Goal: Task Accomplishment & Management: Complete application form

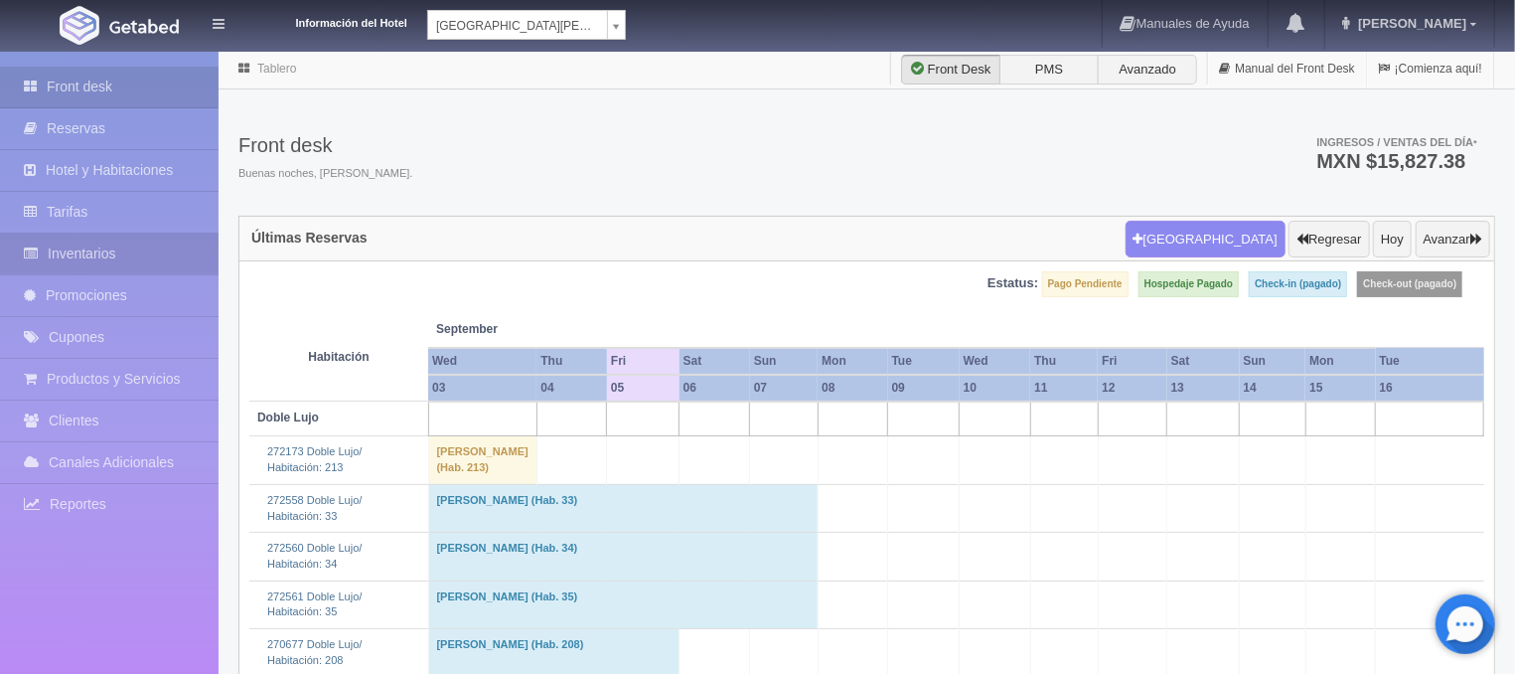
click at [97, 250] on link "Inventarios" at bounding box center [109, 253] width 219 height 41
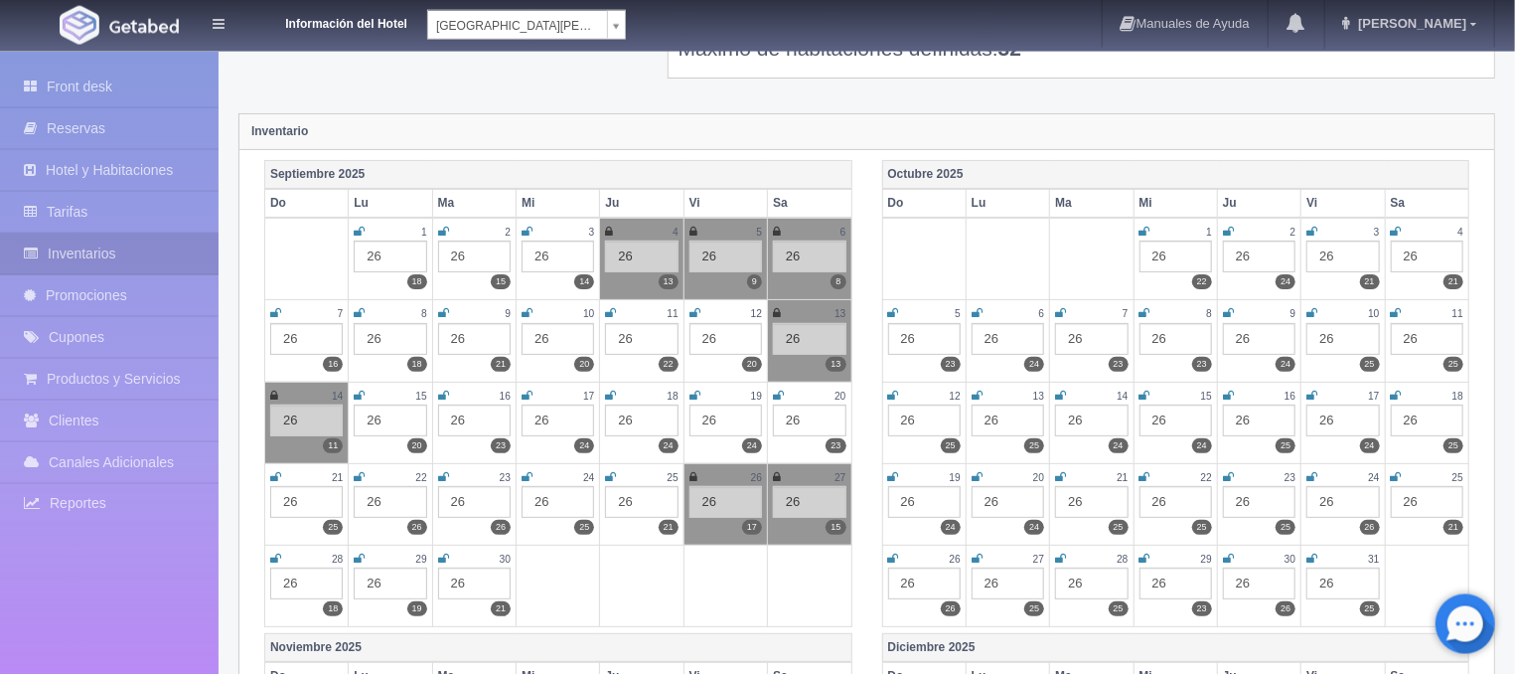
scroll to position [213, 0]
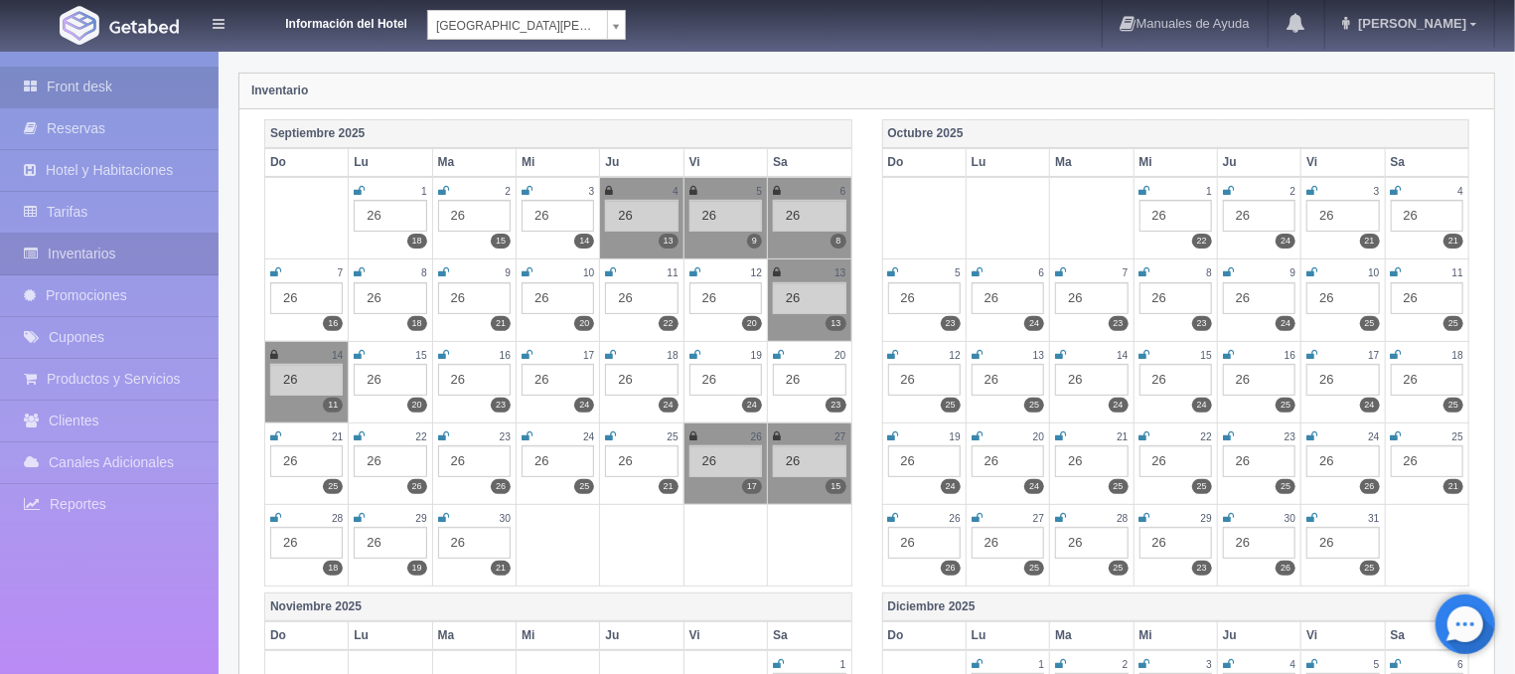
click at [85, 83] on link "Front desk" at bounding box center [109, 87] width 219 height 41
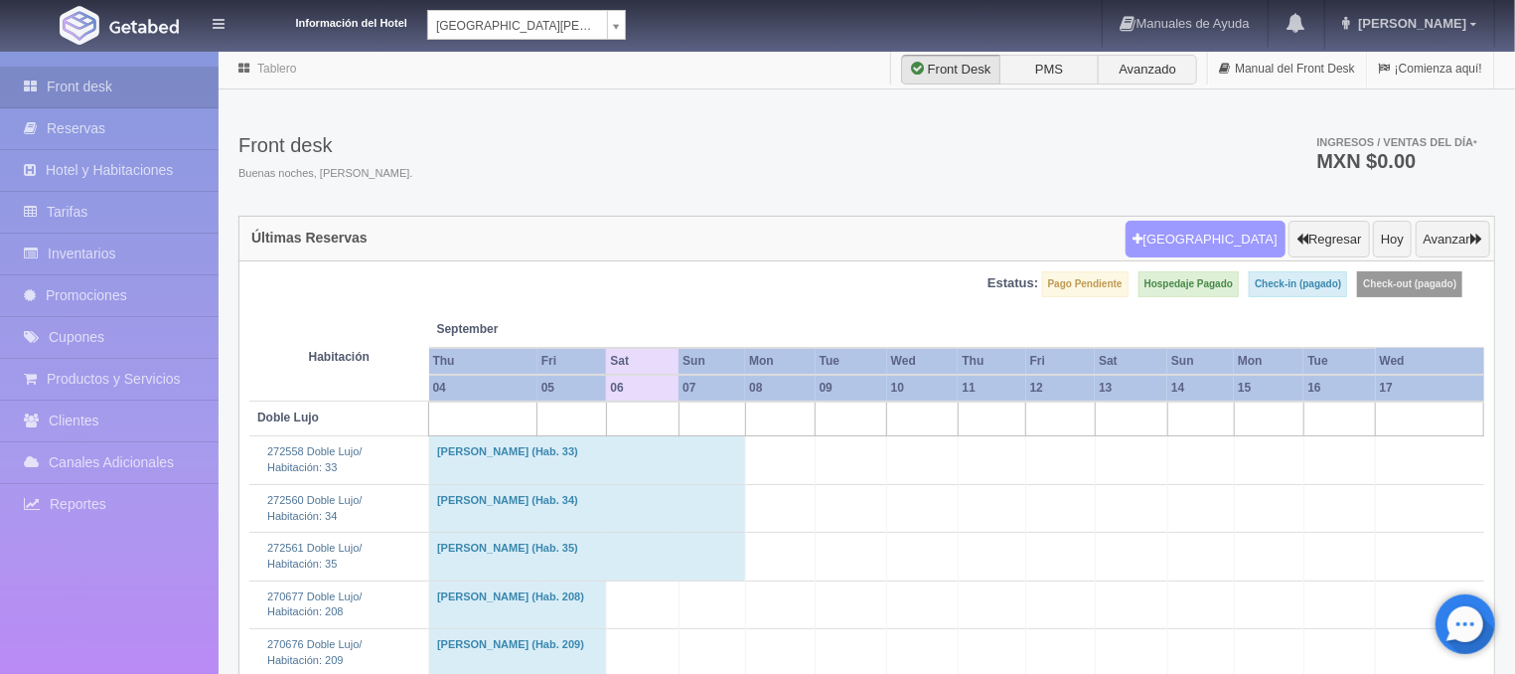
click at [1208, 239] on button "[GEOGRAPHIC_DATA]" at bounding box center [1206, 240] width 160 height 38
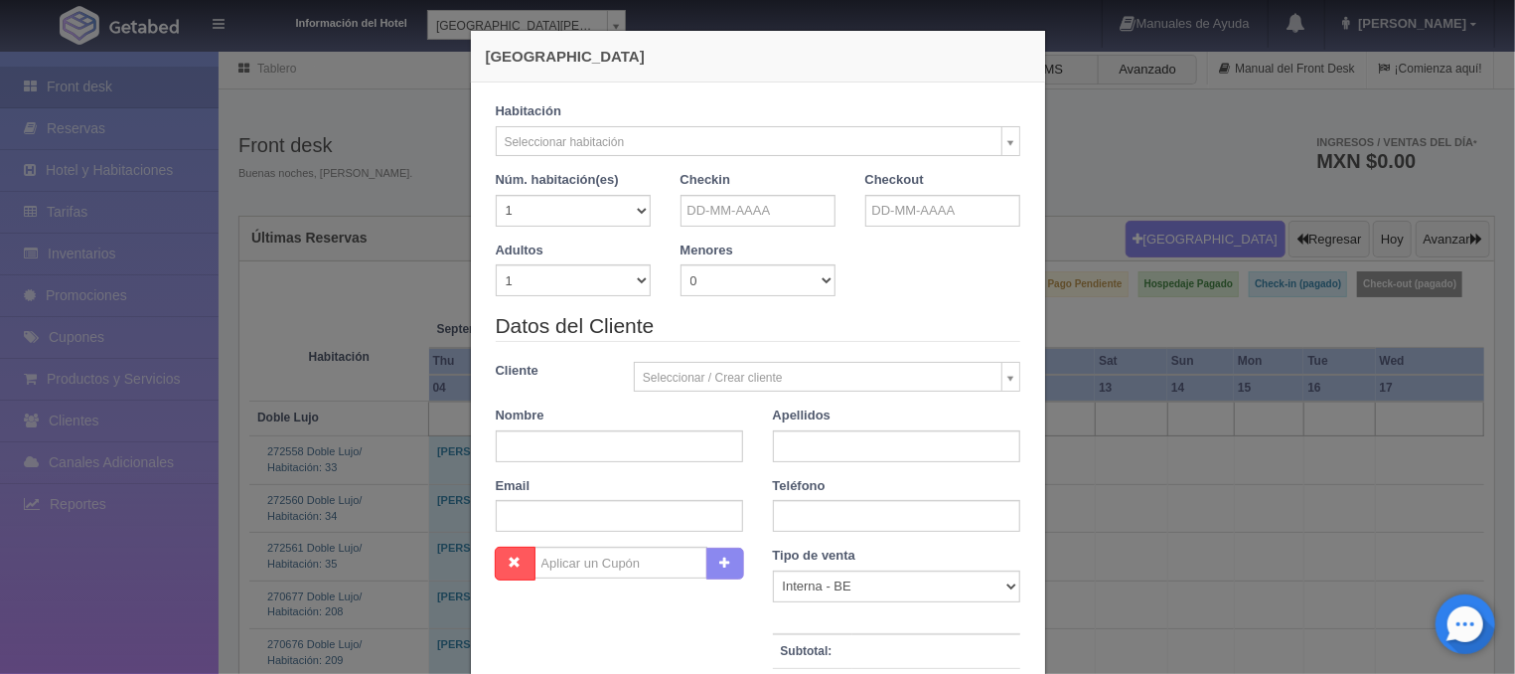
checkbox input "false"
select select "576"
checkbox input "false"
click at [706, 216] on input "text" at bounding box center [758, 211] width 155 height 32
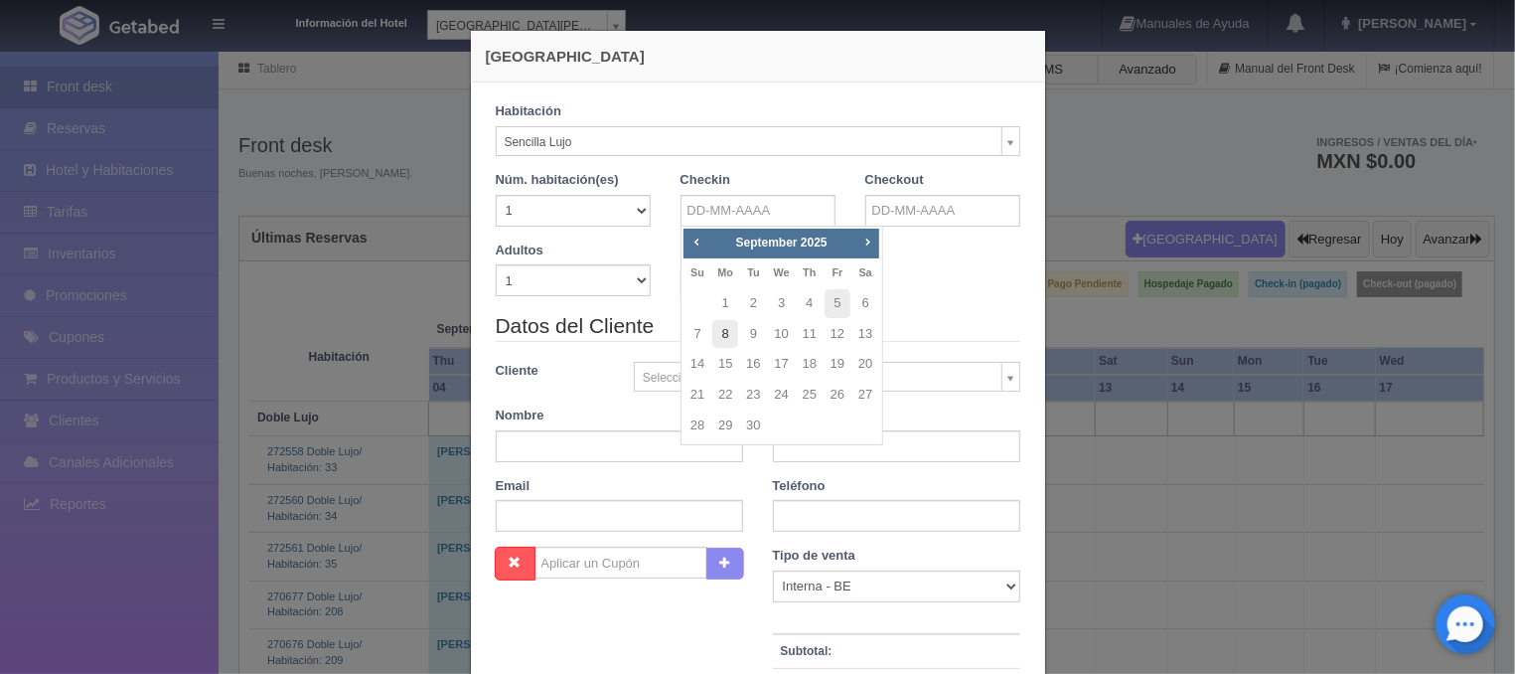
click at [723, 340] on link "8" at bounding box center [725, 334] width 26 height 29
type input "08-09-2025"
checkbox input "false"
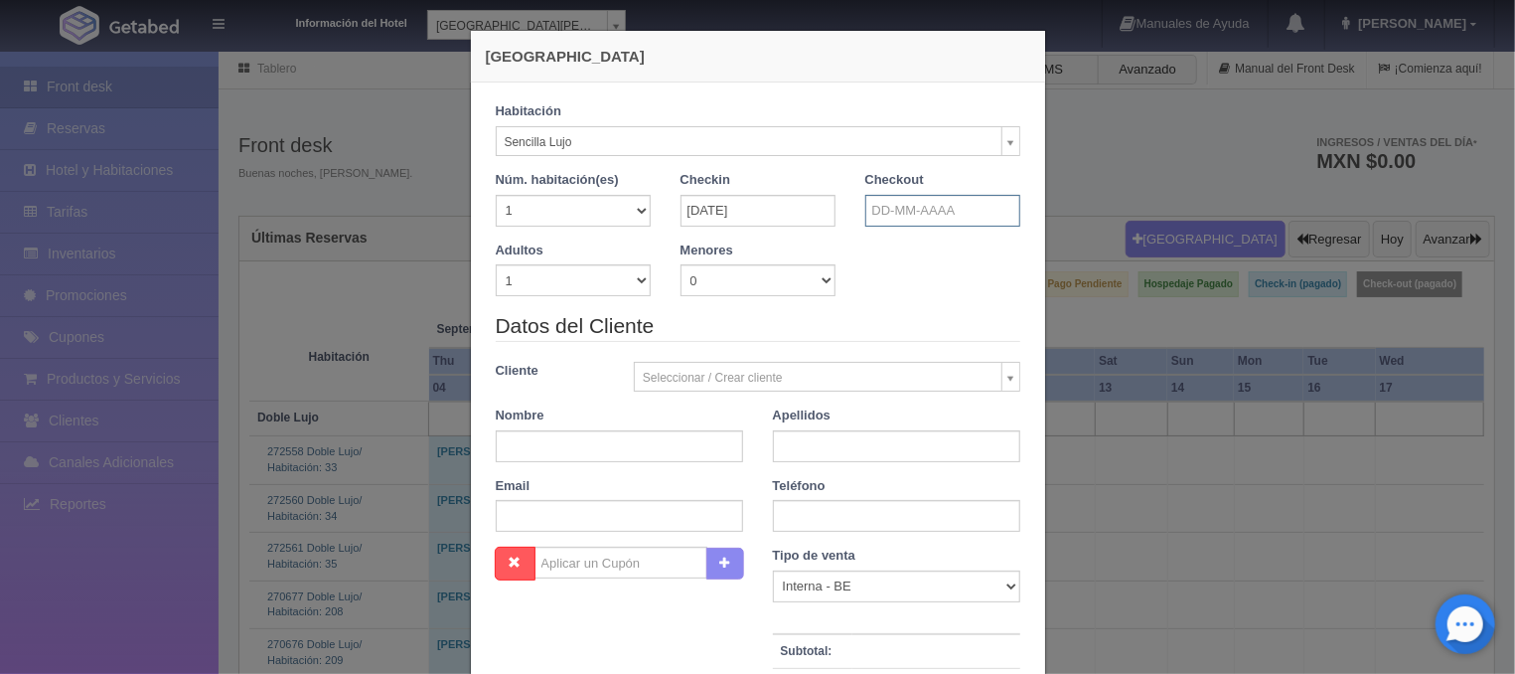
click at [915, 211] on input "text" at bounding box center [942, 211] width 155 height 32
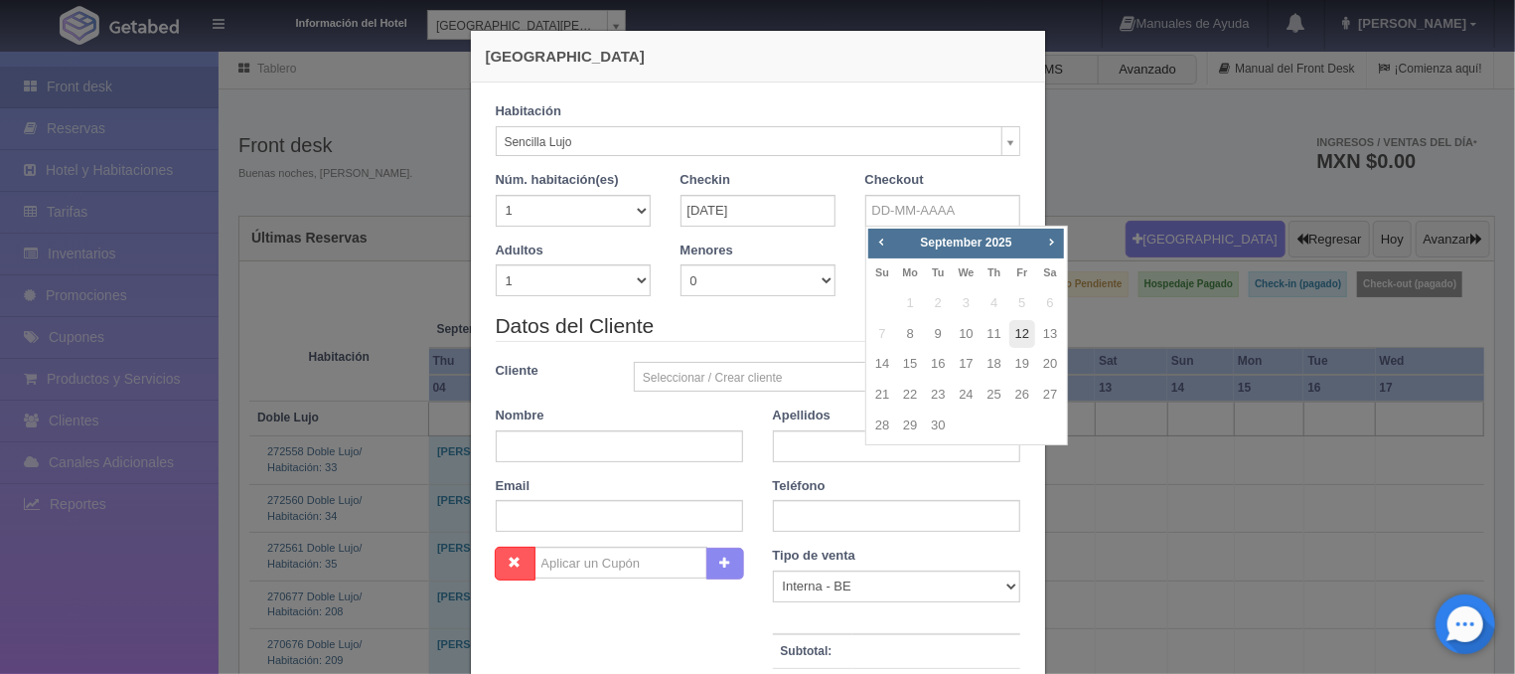
click at [1015, 337] on link "12" at bounding box center [1022, 334] width 26 height 29
type input "12-09-2025"
checkbox input "false"
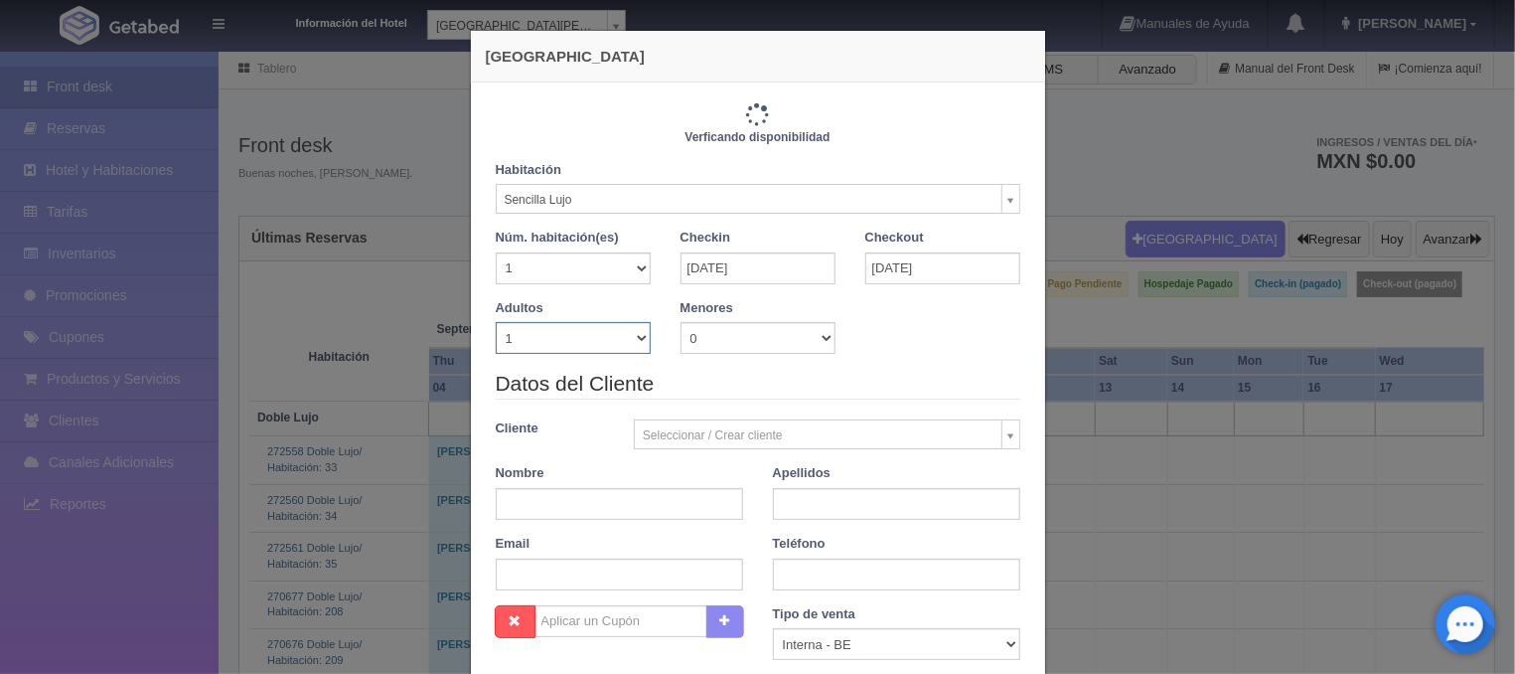
type input "4600.00"
checkbox input "false"
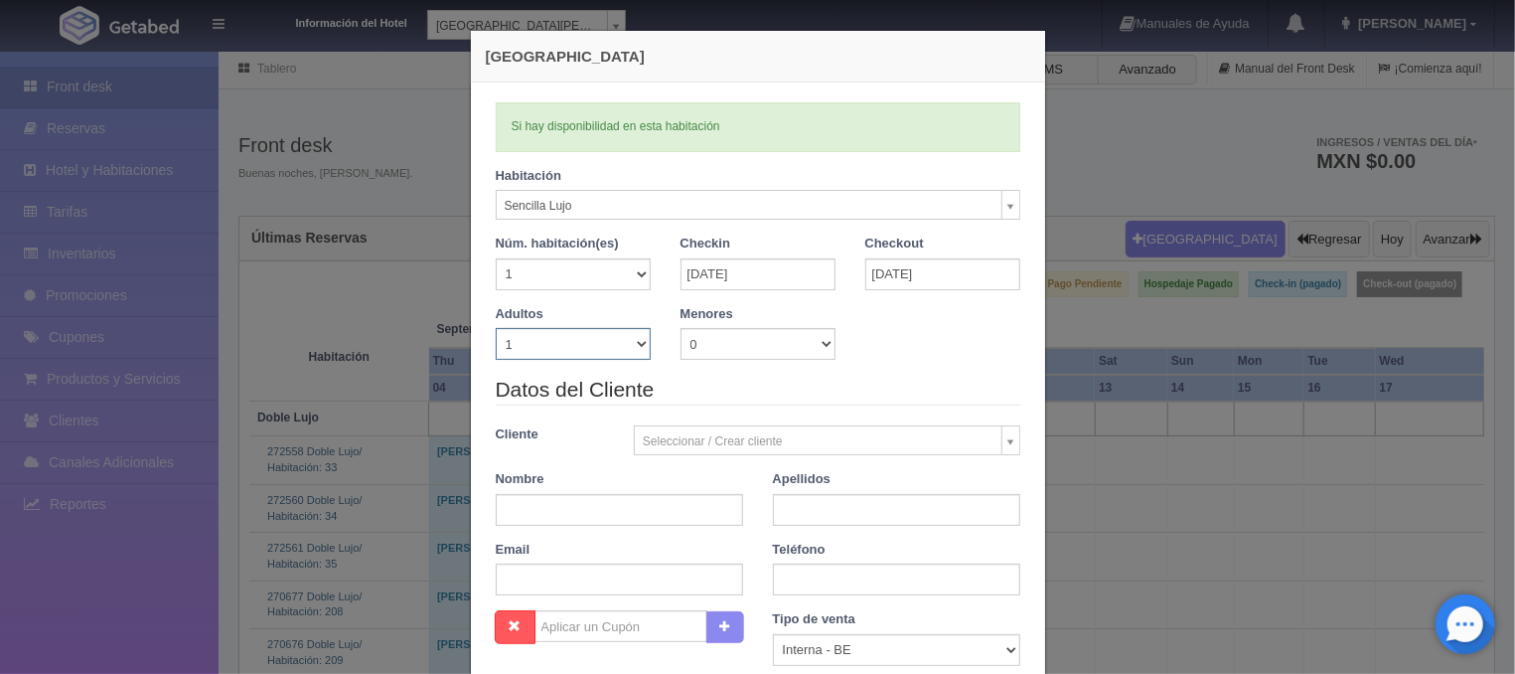
click at [496, 328] on select "1 2 3 4 5 6 7 8 9 10" at bounding box center [573, 344] width 155 height 32
select select "2"
click option "2" at bounding box center [0, 0] width 0 height 0
checkbox input "false"
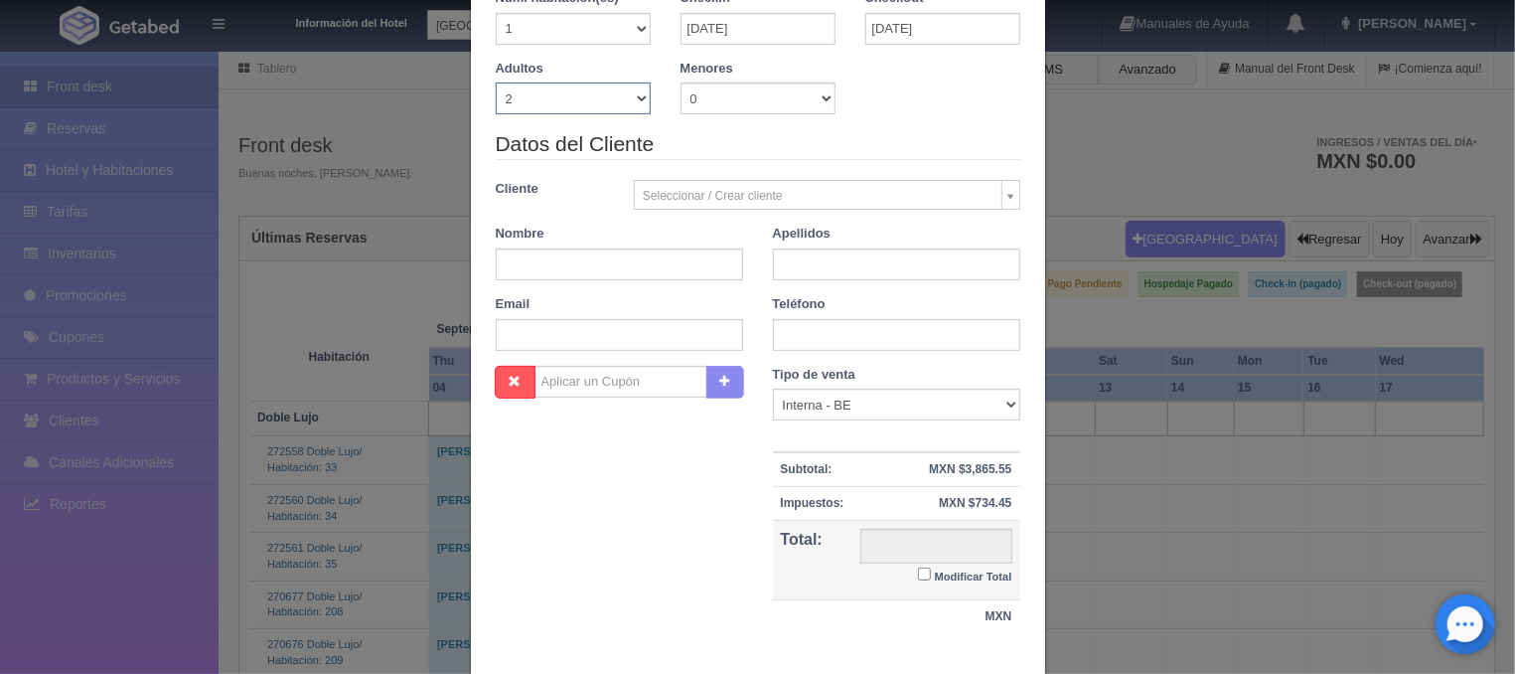
type input "4600.00"
checkbox input "false"
click at [590, 265] on input "text" at bounding box center [619, 263] width 247 height 32
type input "Placido"
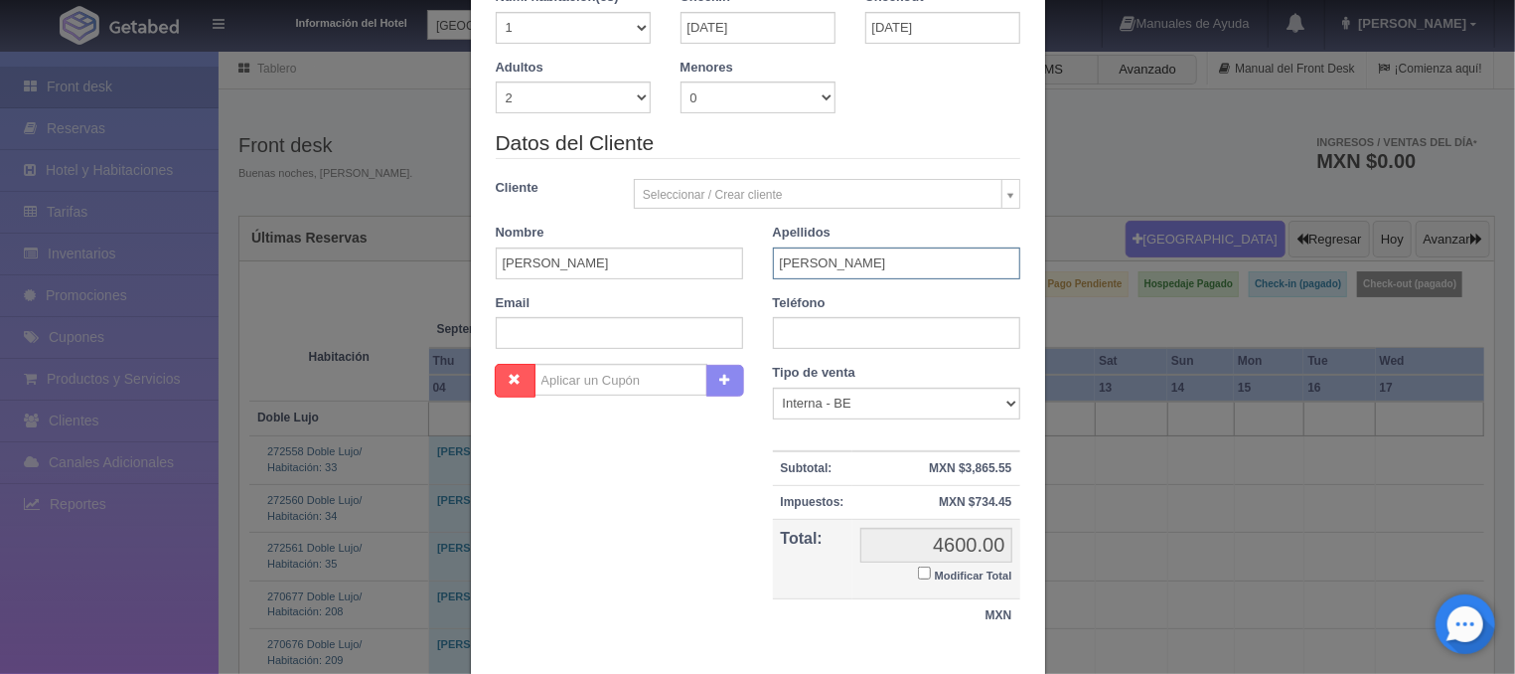
type input "Estrada Marquez"
click at [812, 333] on input "text" at bounding box center [896, 333] width 247 height 32
type input "3221369517"
click at [923, 571] on input "Modificar Total" at bounding box center [924, 572] width 13 height 13
checkbox input "true"
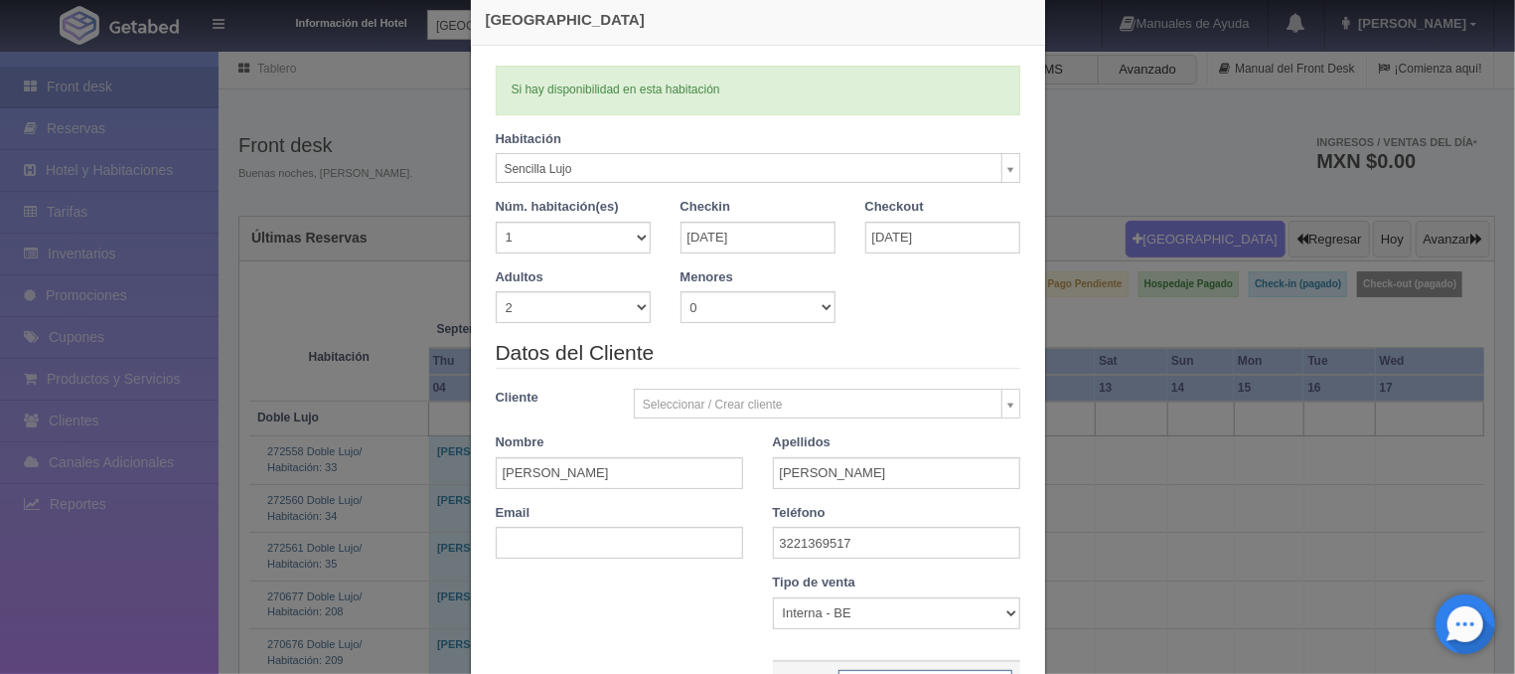
scroll to position [0, 0]
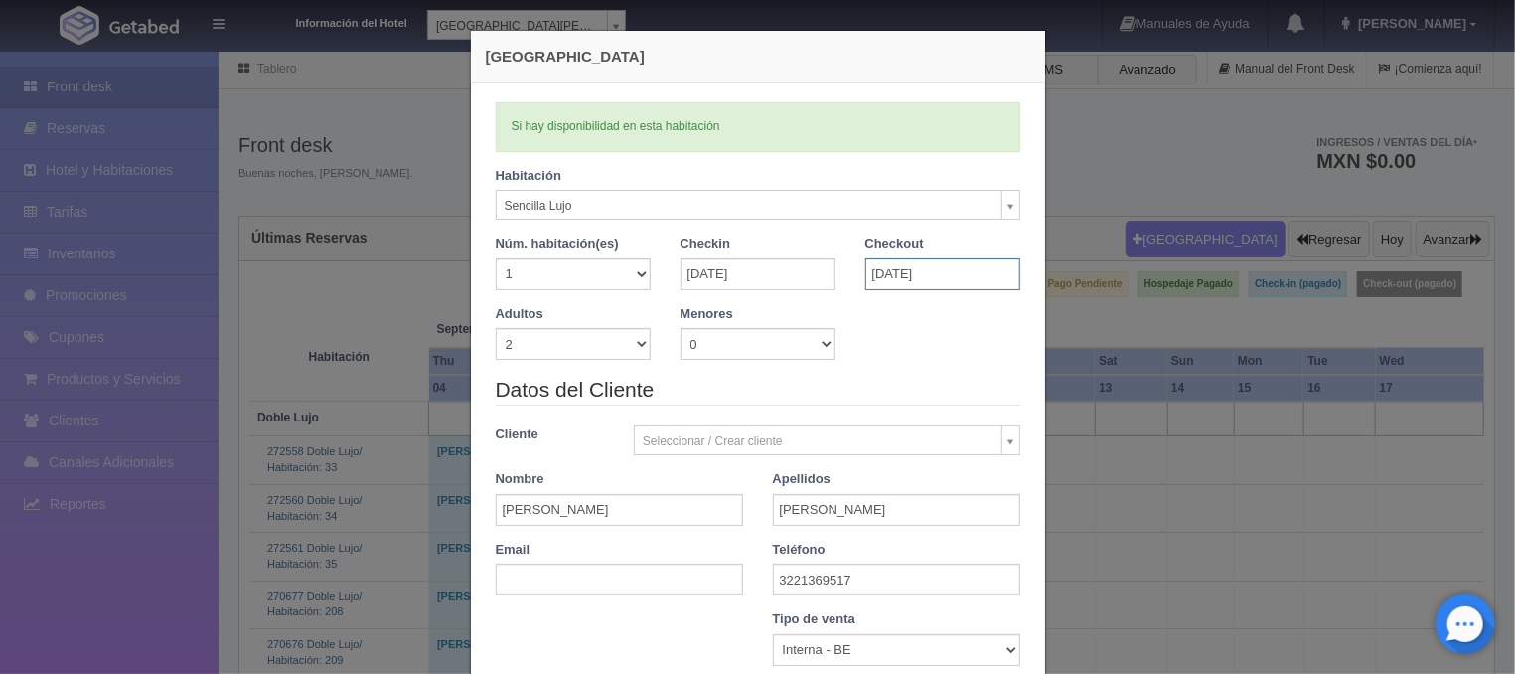
click at [907, 276] on input "12-09-2025" at bounding box center [942, 274] width 155 height 32
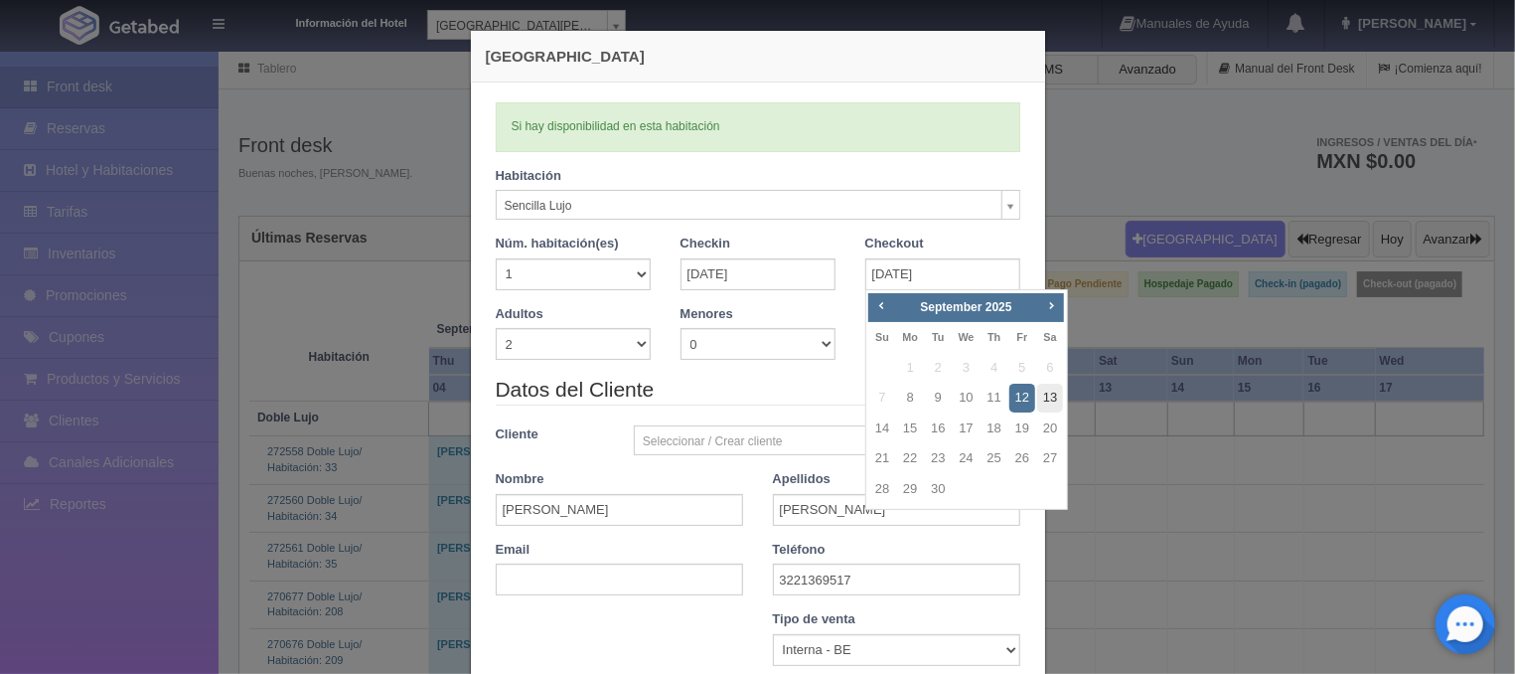
click at [1044, 389] on link "13" at bounding box center [1050, 397] width 26 height 29
type input "13-09-2025"
checkbox input "false"
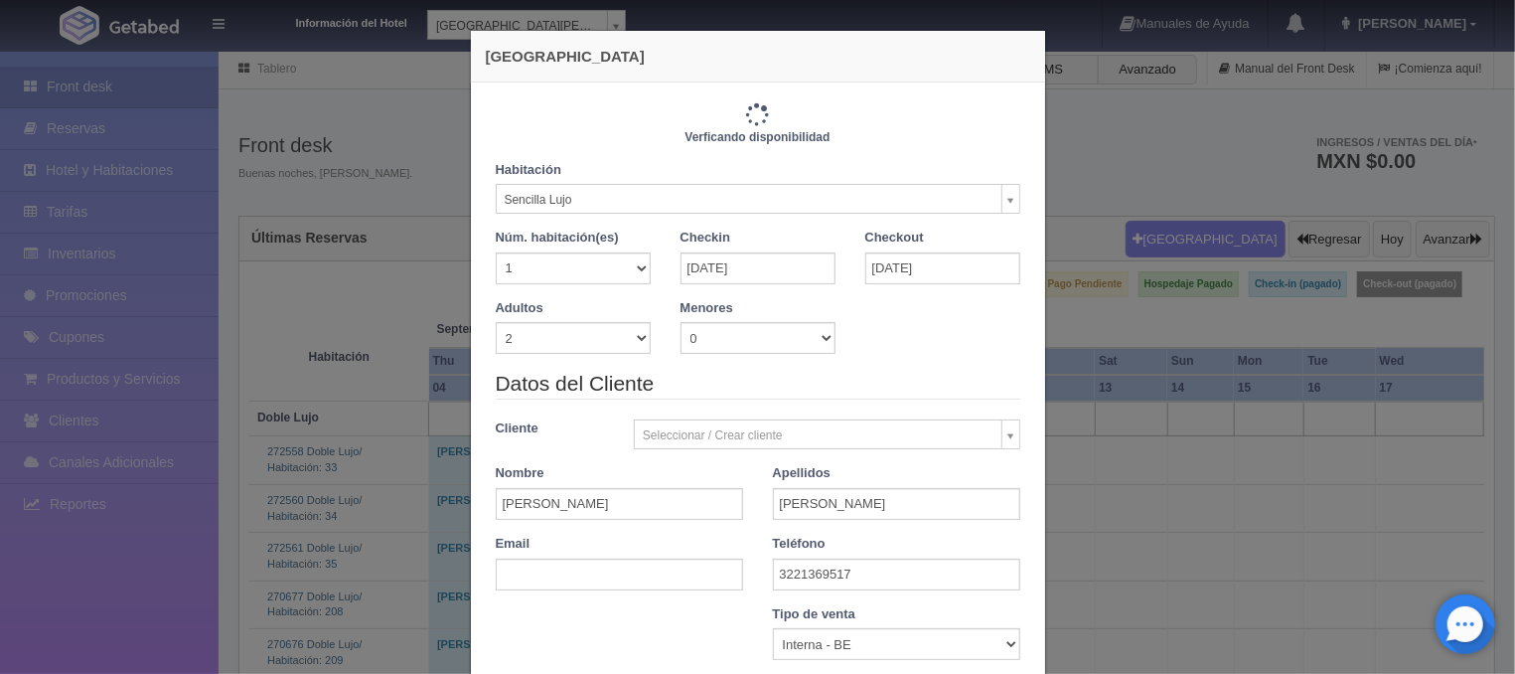
type input "5750.00"
checkbox input "false"
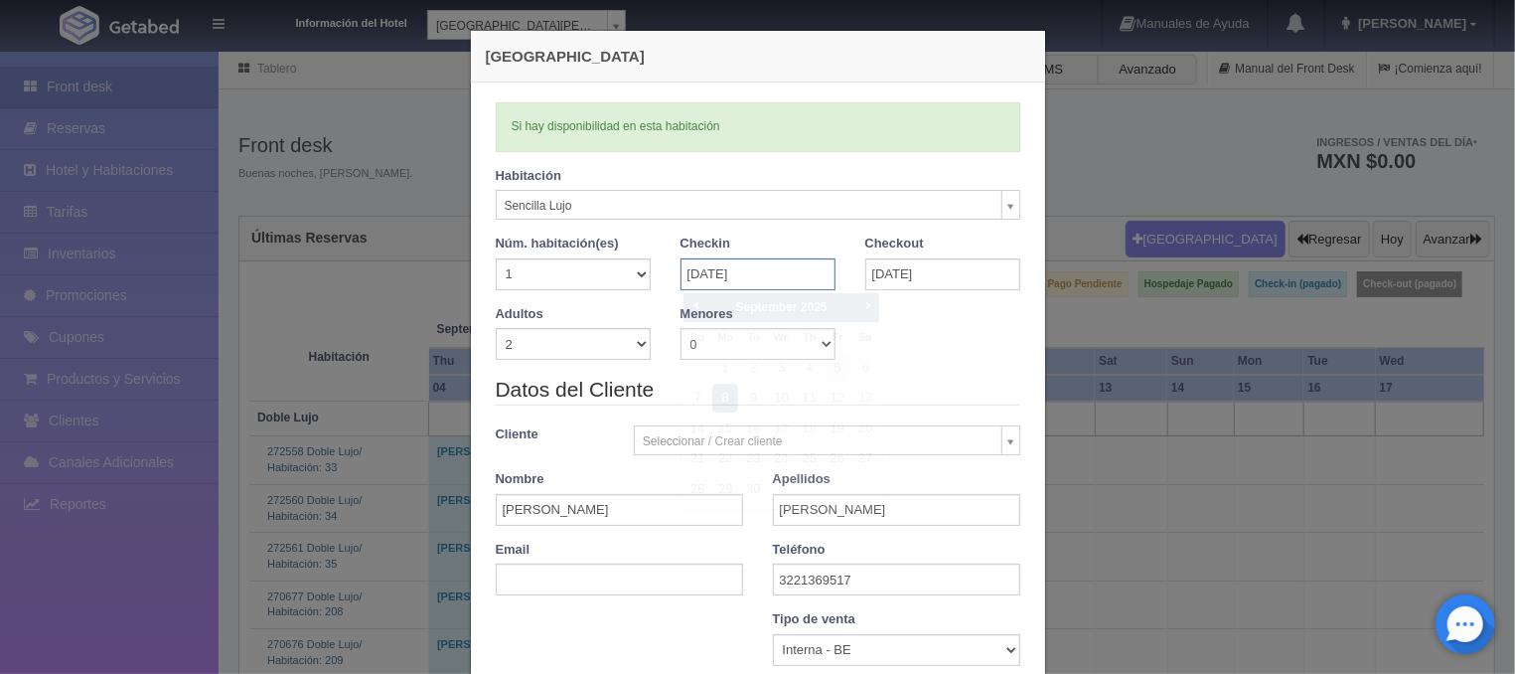
click at [720, 279] on input "08-09-2025" at bounding box center [758, 274] width 155 height 32
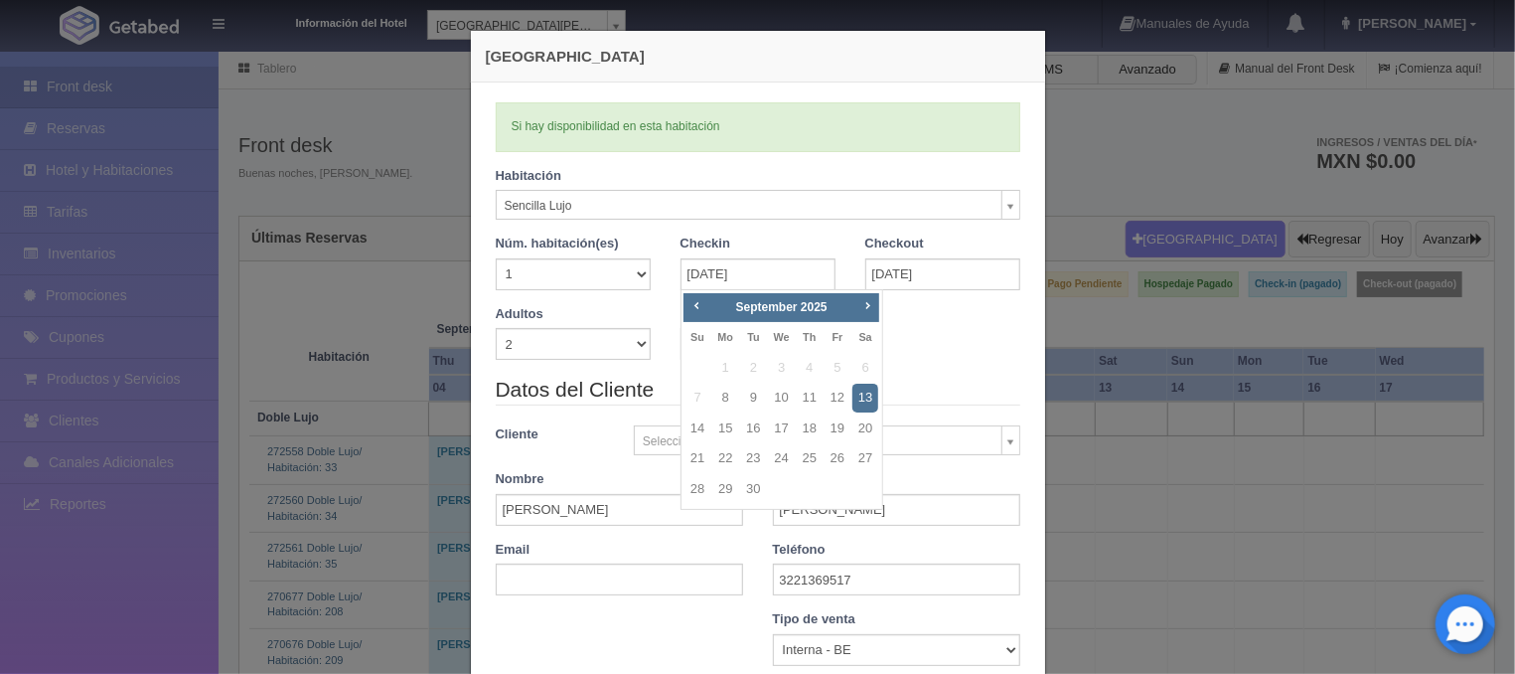
click at [931, 345] on div "Adultos 1 2 3 4 5 6 7 8 9 10 Menores 0 1 2 3 4 5 6 7 8 9 10 Edad menores 0 1 2 …" at bounding box center [758, 340] width 554 height 71
checkbox input "false"
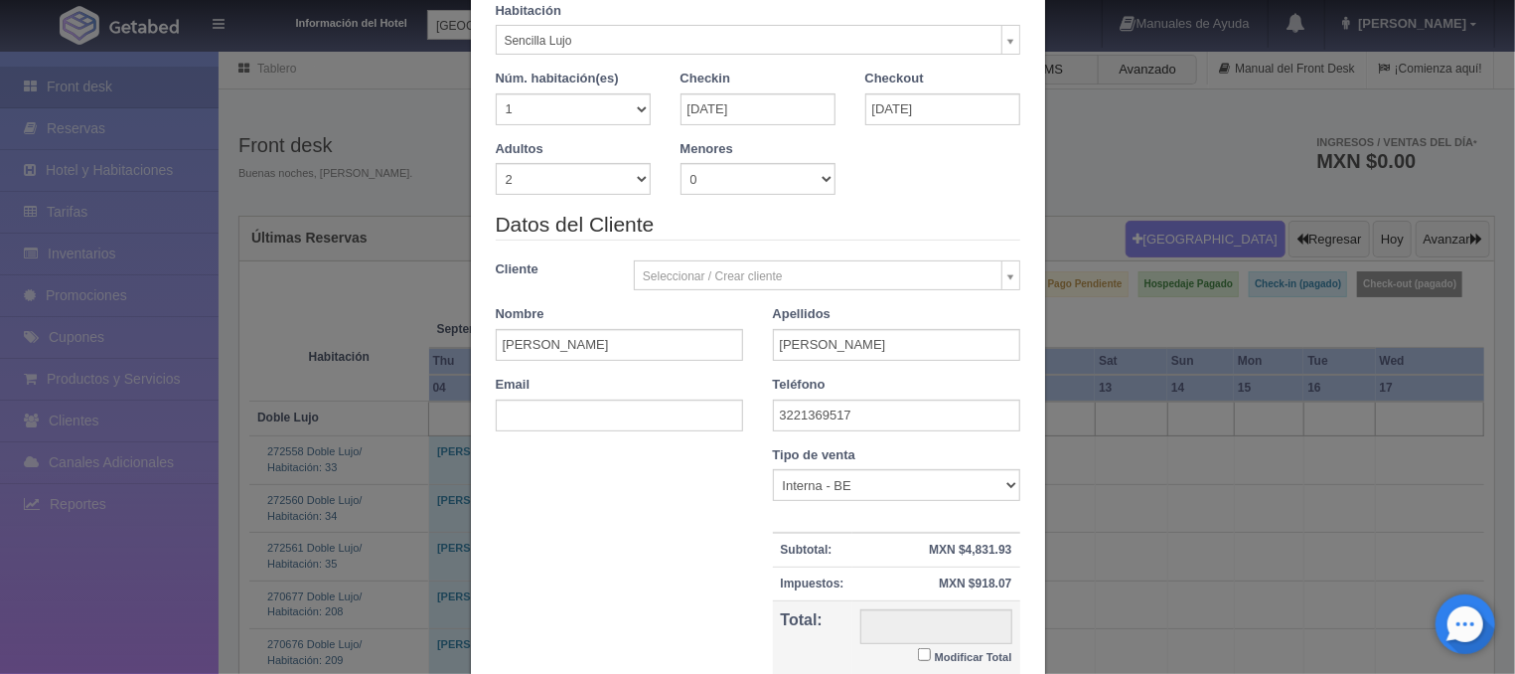
type input "5750.00"
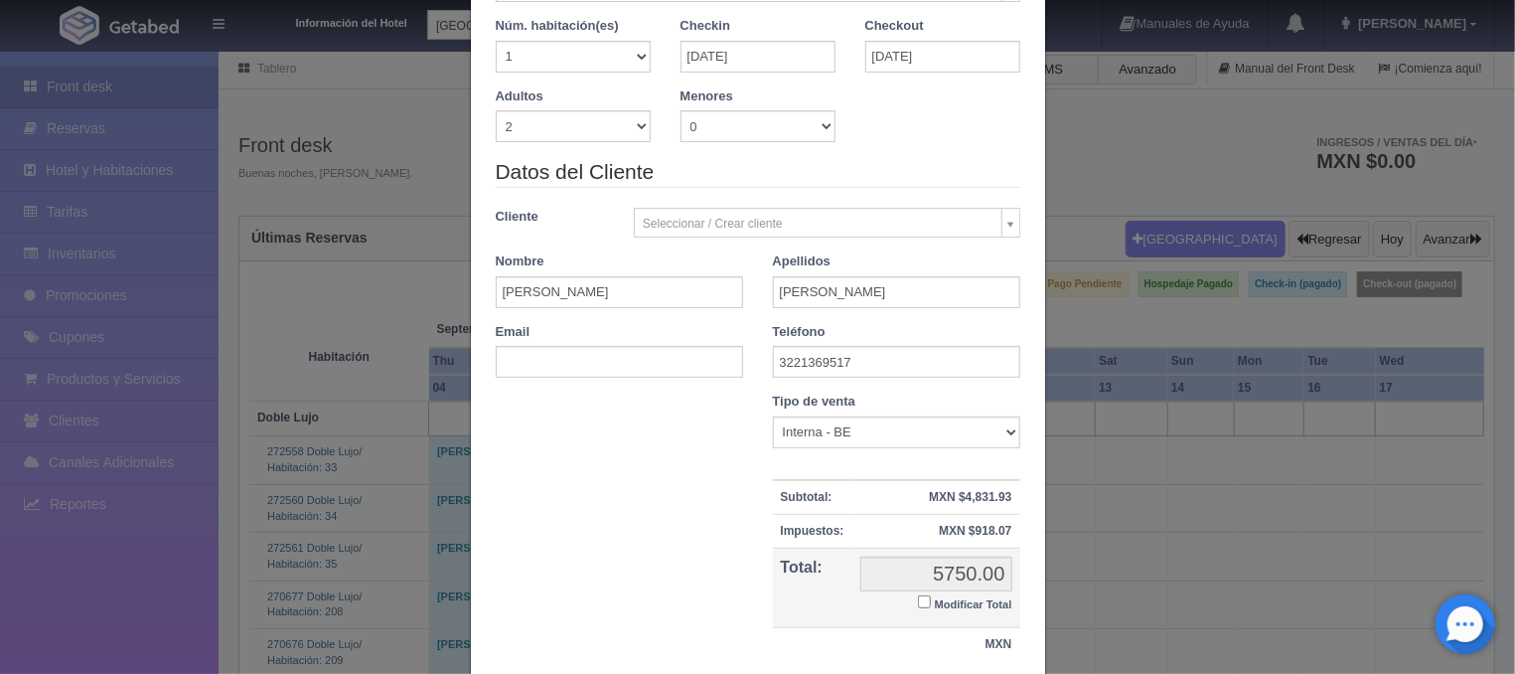
scroll to position [246, 0]
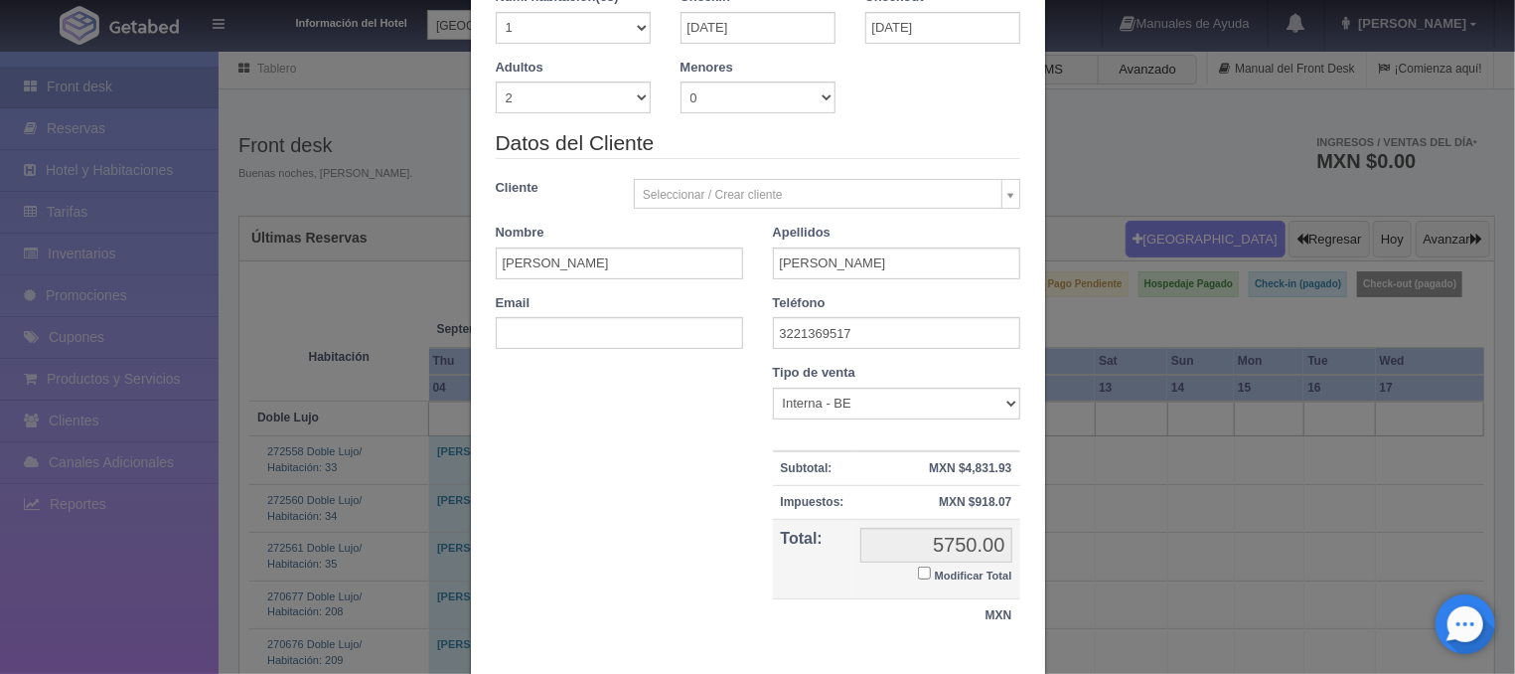
click at [921, 576] on input "Modificar Total" at bounding box center [924, 572] width 13 height 13
checkbox input "true"
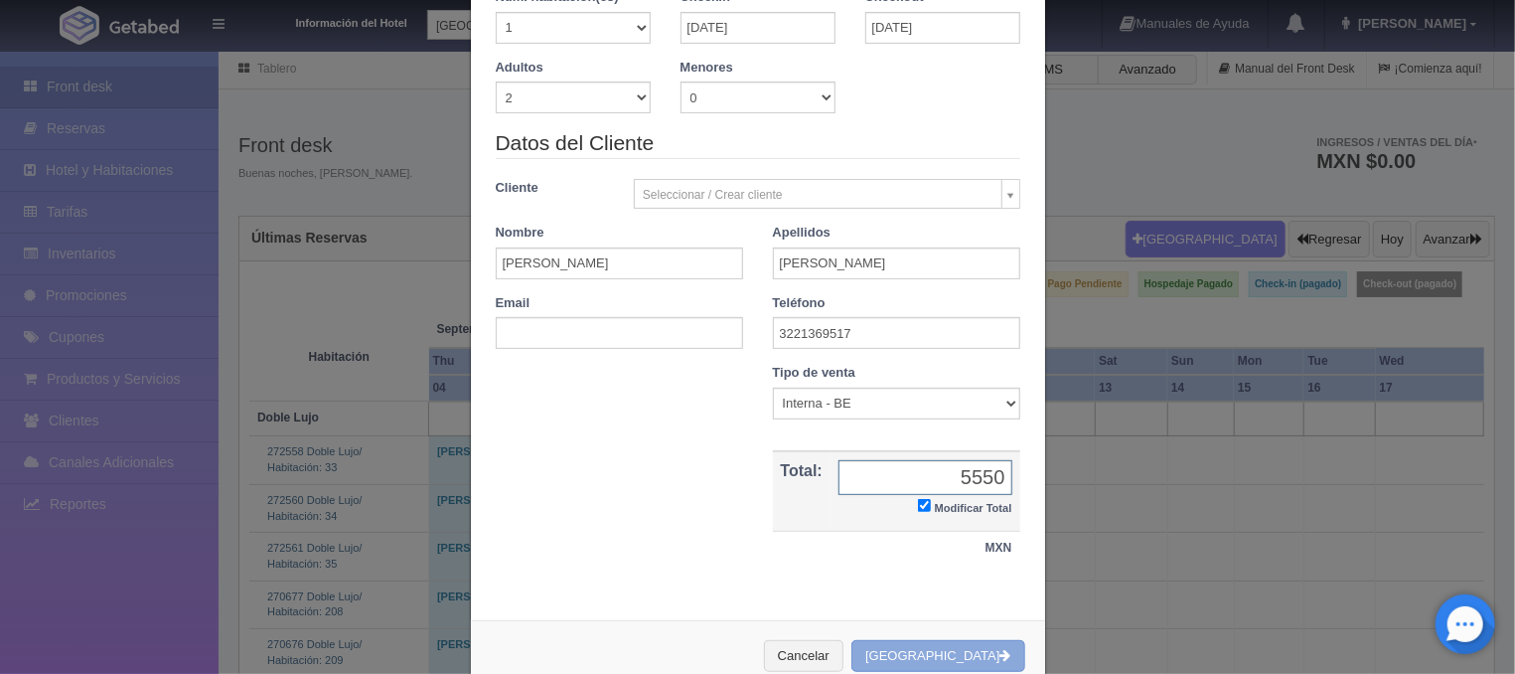
type input "5550"
click at [960, 650] on button "[GEOGRAPHIC_DATA]" at bounding box center [937, 656] width 173 height 33
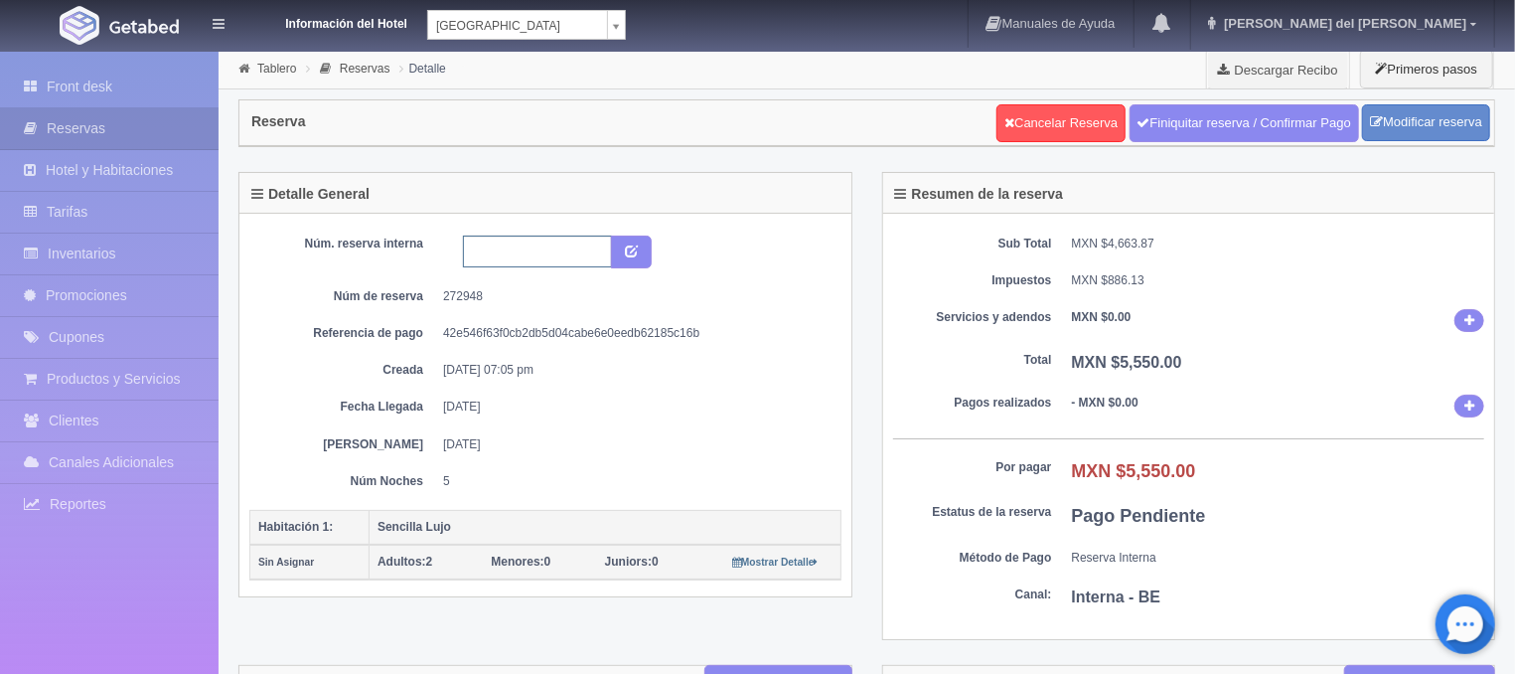
click at [563, 254] on input "text" at bounding box center [537, 251] width 149 height 32
type input "Reserva x Telefono"
click at [637, 247] on icon "submit" at bounding box center [631, 249] width 13 height 13
click at [127, 85] on link "Front desk" at bounding box center [109, 87] width 219 height 41
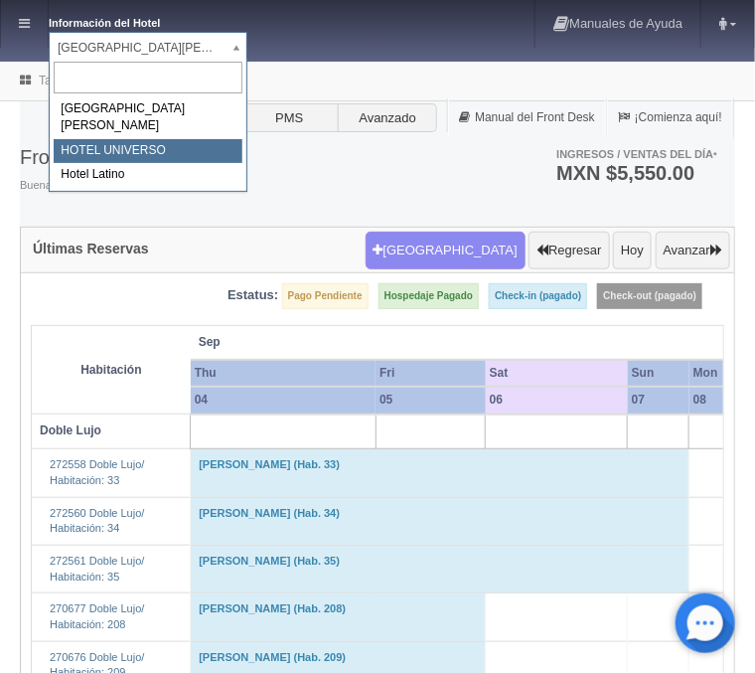
select select "358"
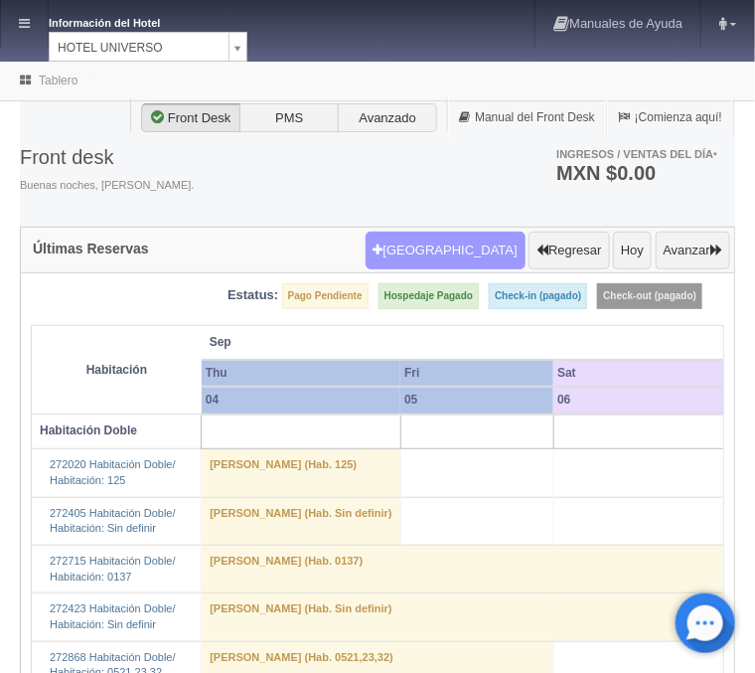
click at [477, 264] on button "[GEOGRAPHIC_DATA]" at bounding box center [446, 250] width 160 height 38
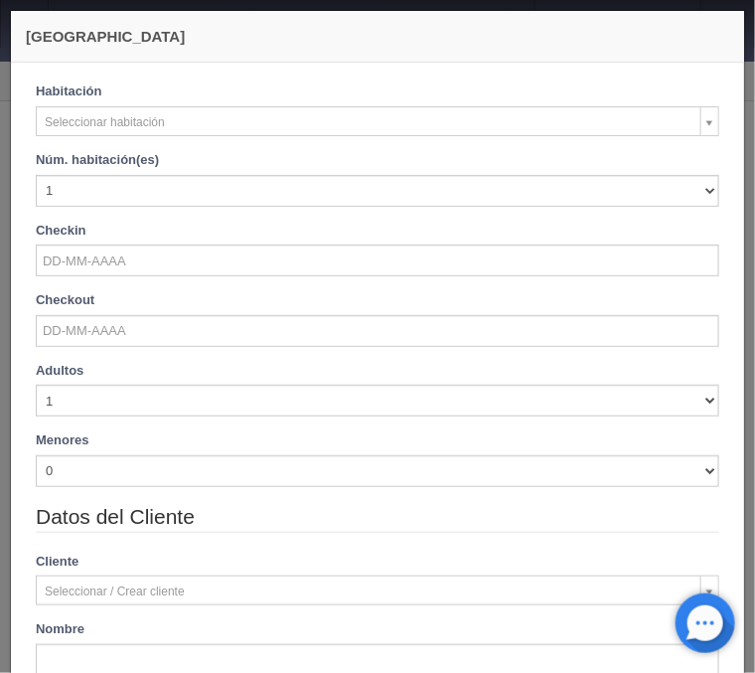
checkbox input "false"
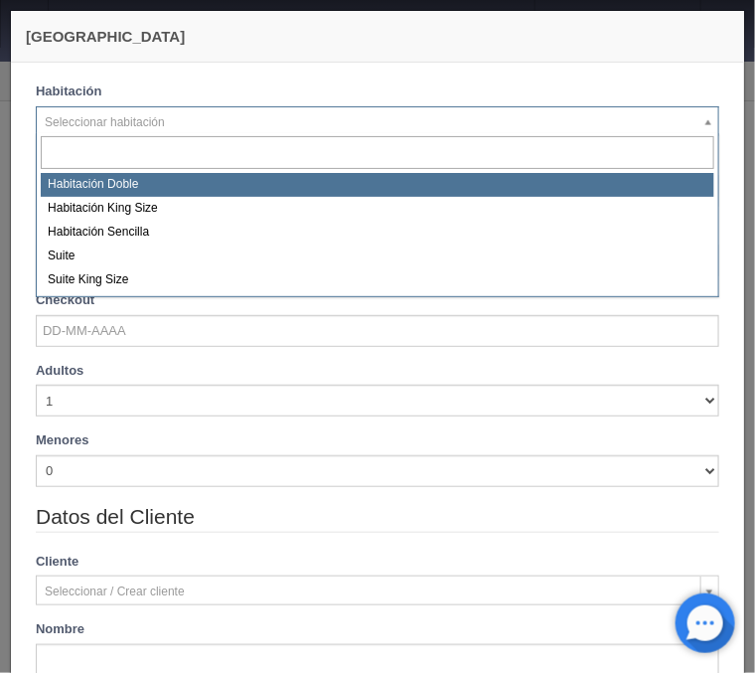
select select "583"
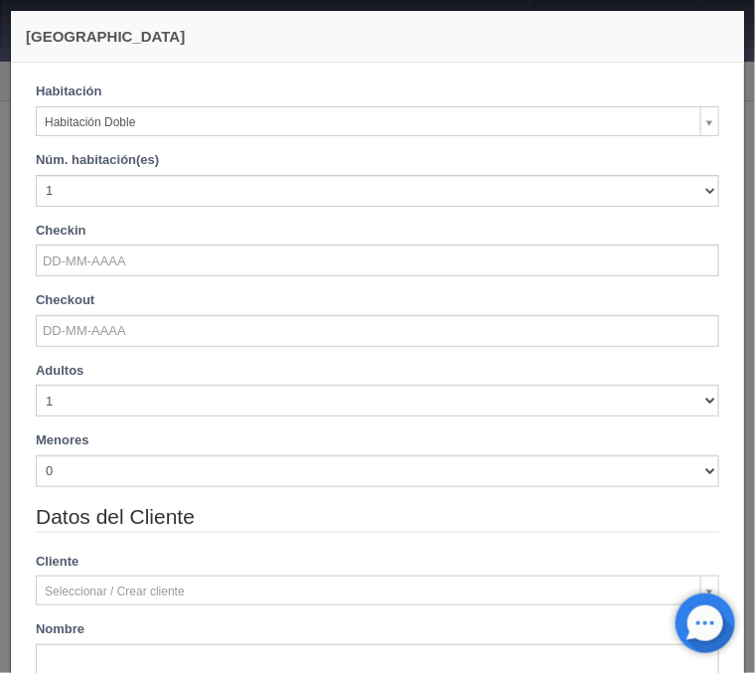
checkbox input "false"
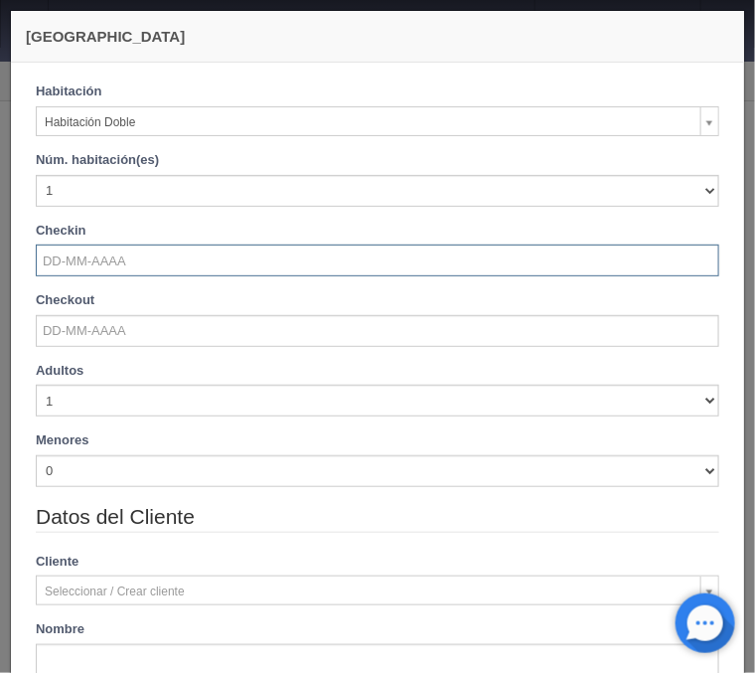
click at [114, 254] on input "text" at bounding box center [377, 260] width 683 height 32
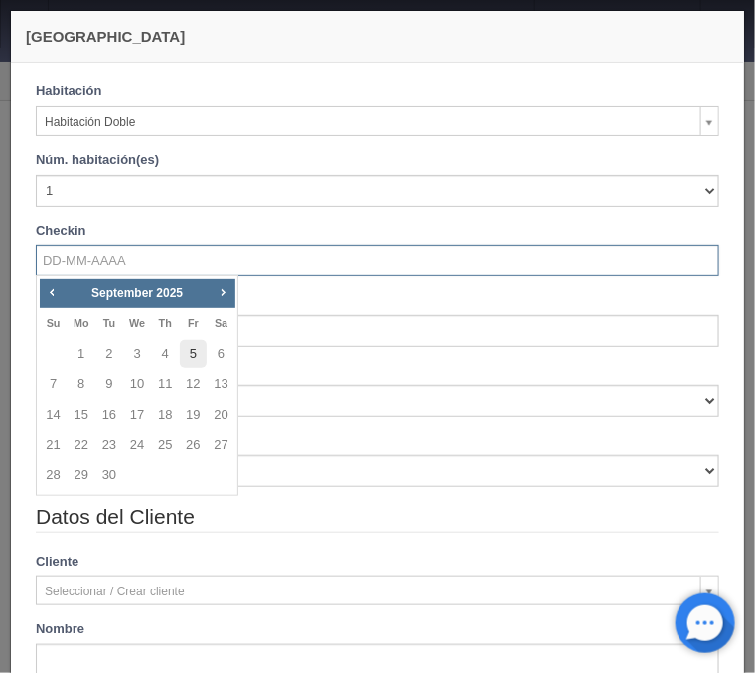
click at [197, 348] on link "5" at bounding box center [193, 354] width 26 height 29
type input "[DATE]"
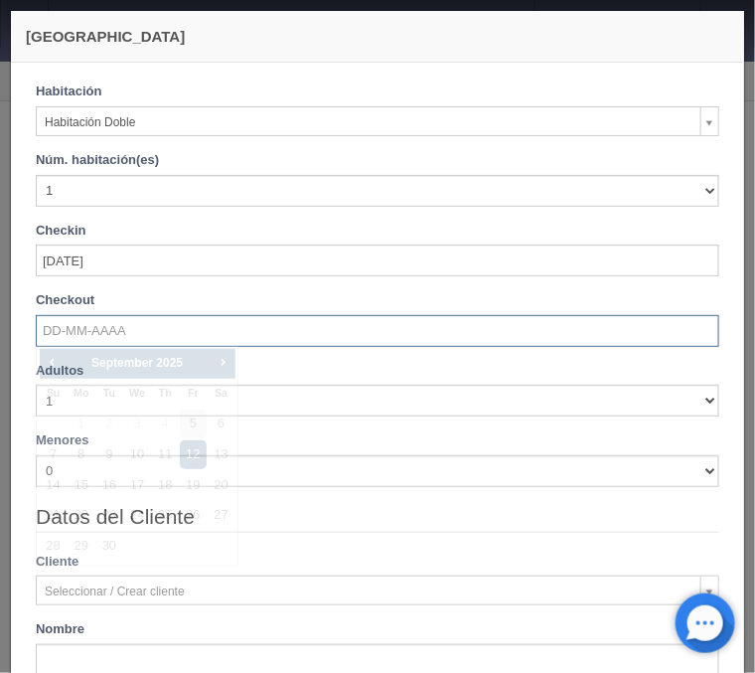
click at [131, 324] on input "text" at bounding box center [377, 331] width 683 height 32
checkbox input "false"
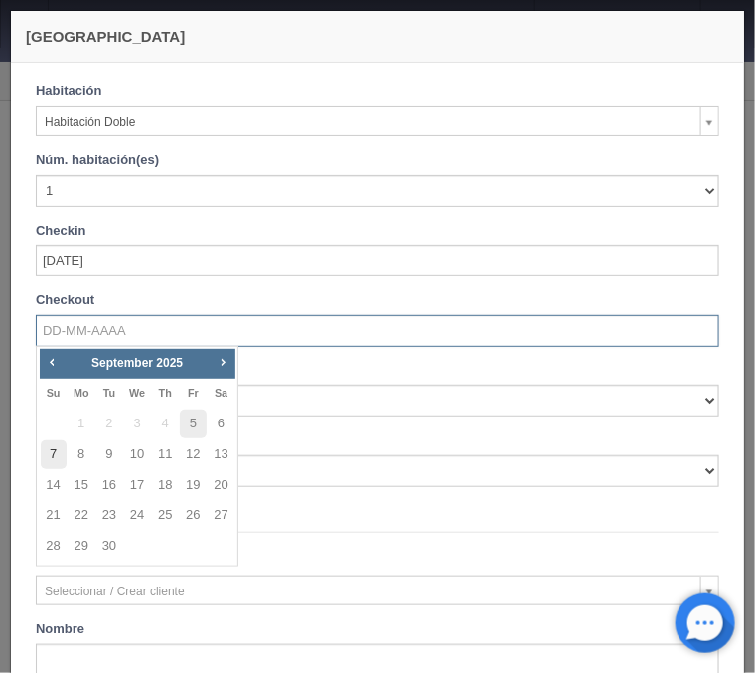
click at [49, 460] on link "7" at bounding box center [54, 454] width 26 height 29
type input "[DATE]"
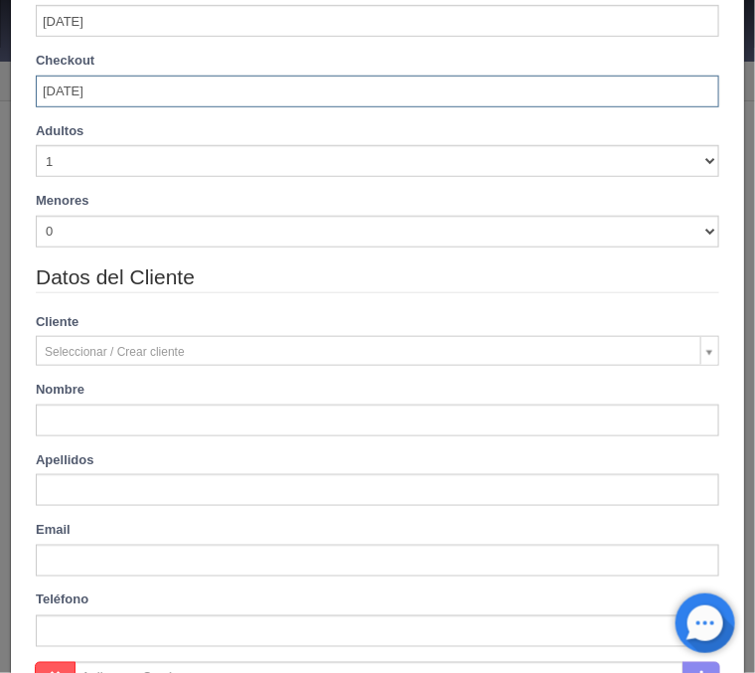
scroll to position [319, 0]
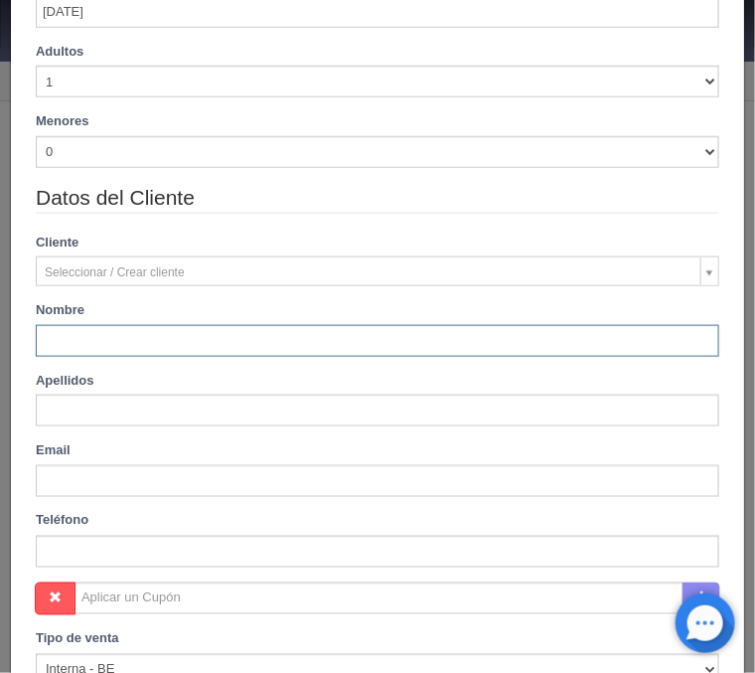
click at [92, 339] on input "text" at bounding box center [377, 341] width 683 height 32
checkbox input "false"
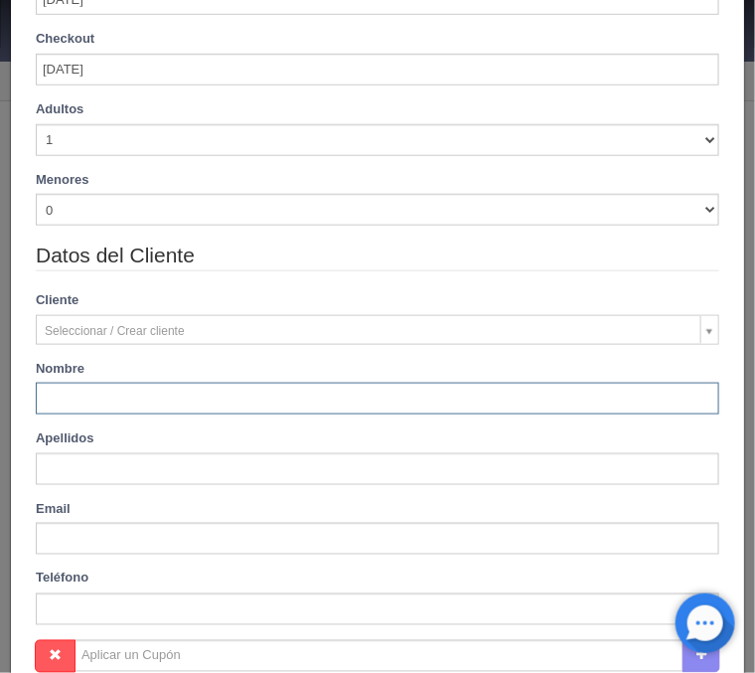
scroll to position [376, 0]
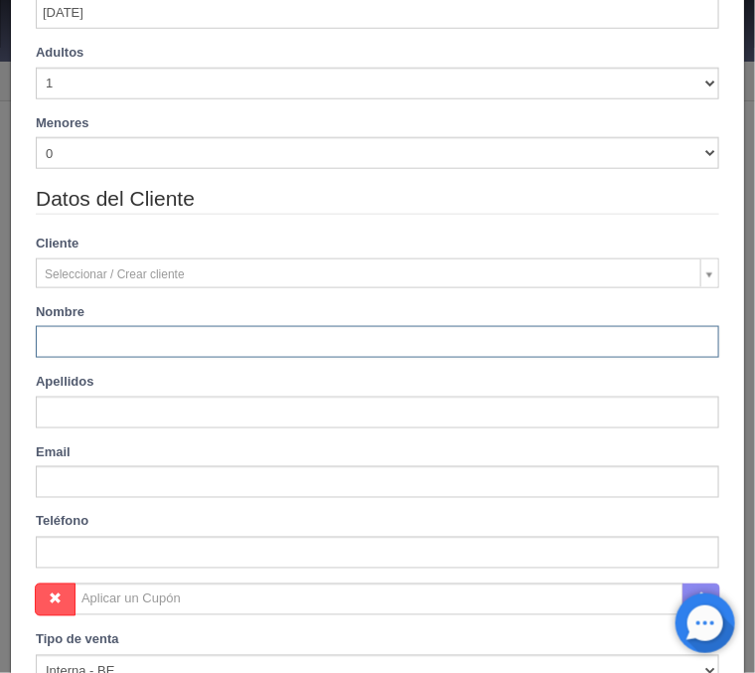
type input "2060.00"
checkbox input "false"
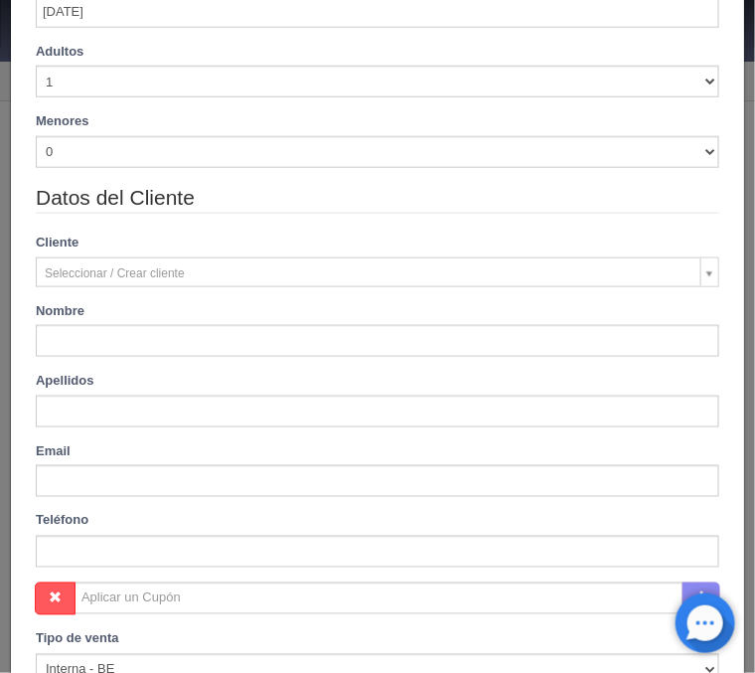
type input "[PERSON_NAME]"
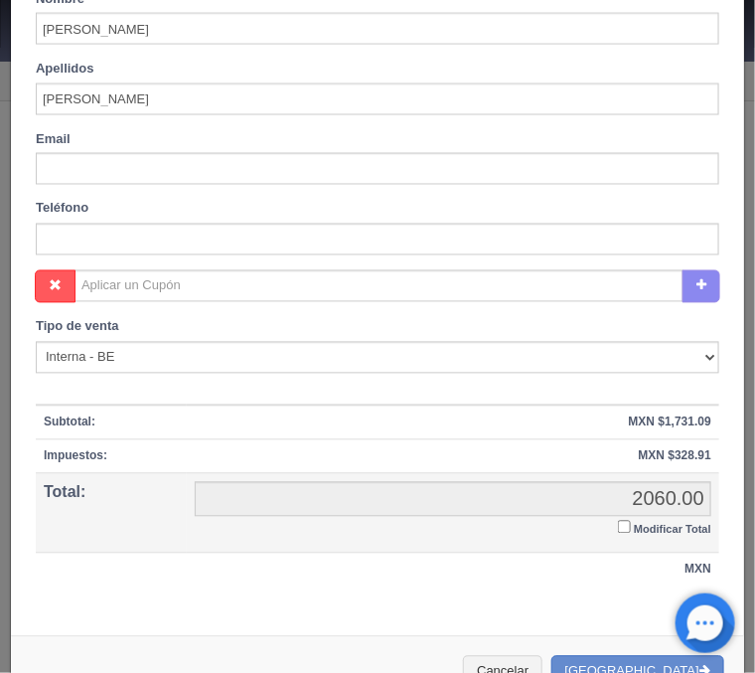
scroll to position [739, 0]
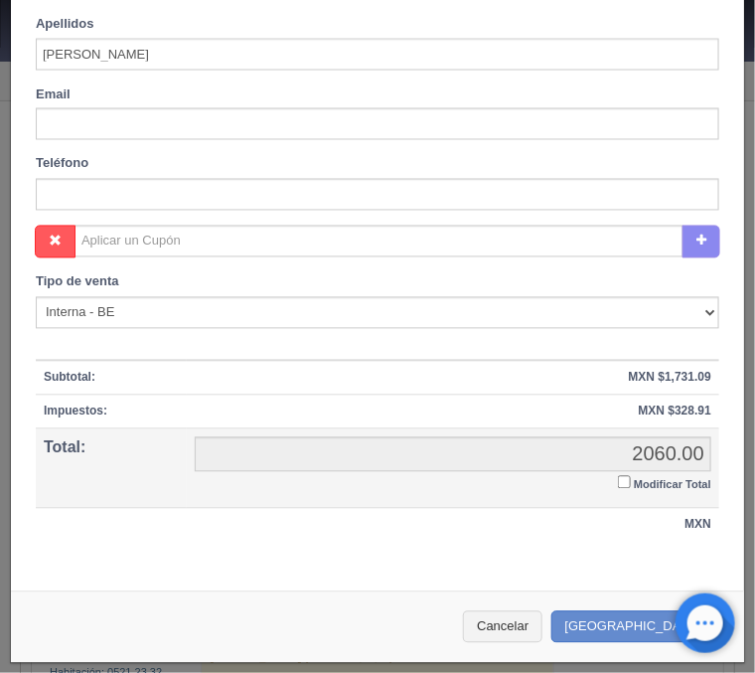
click at [627, 479] on input "Modificar Total" at bounding box center [624, 482] width 13 height 13
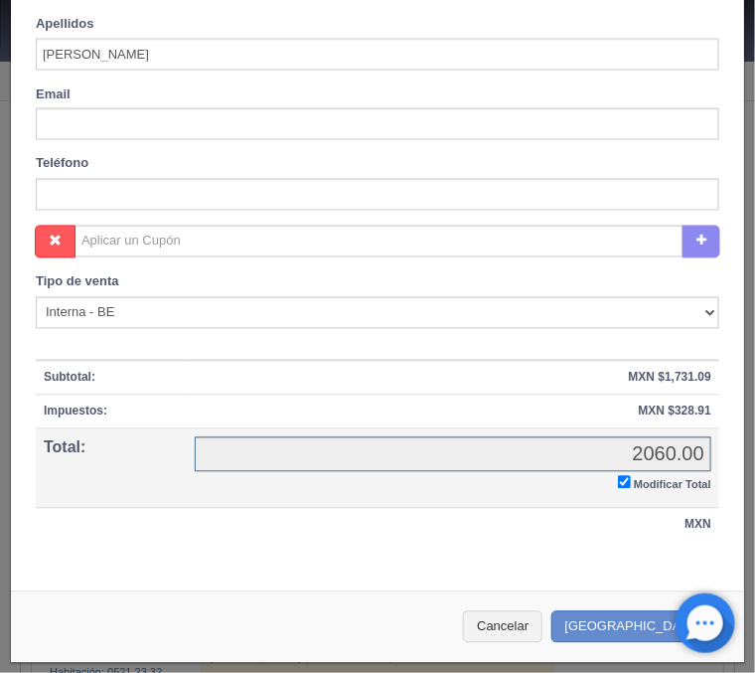
checkbox input "true"
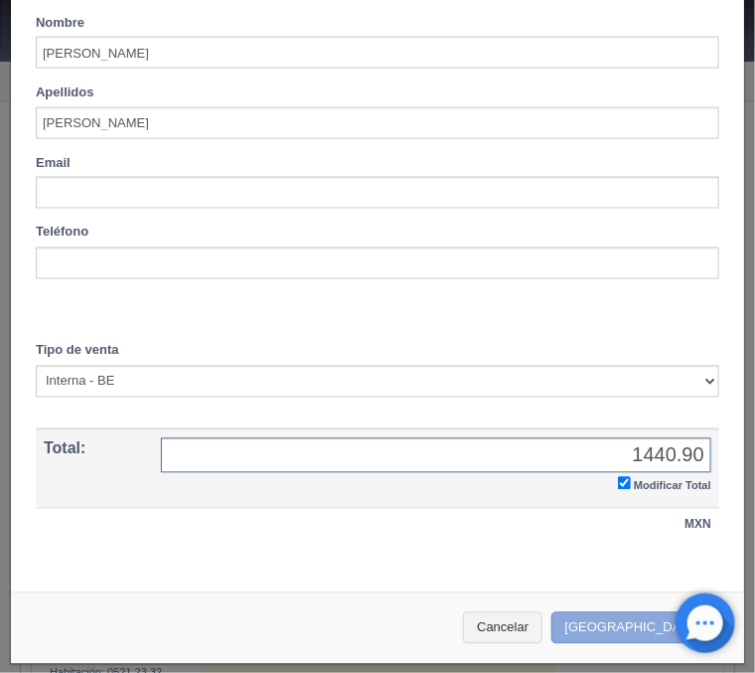
type input "1440.90"
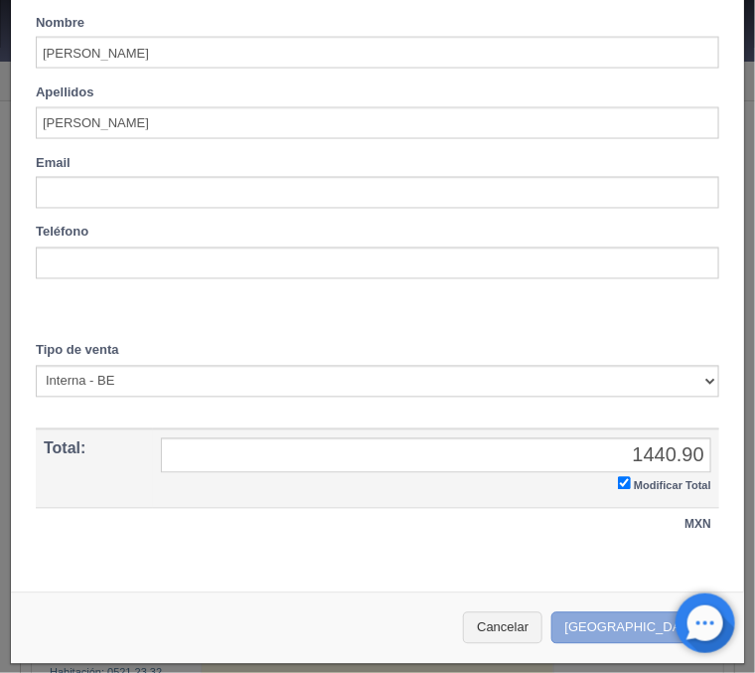
click at [618, 620] on button "[GEOGRAPHIC_DATA]" at bounding box center [637, 628] width 173 height 33
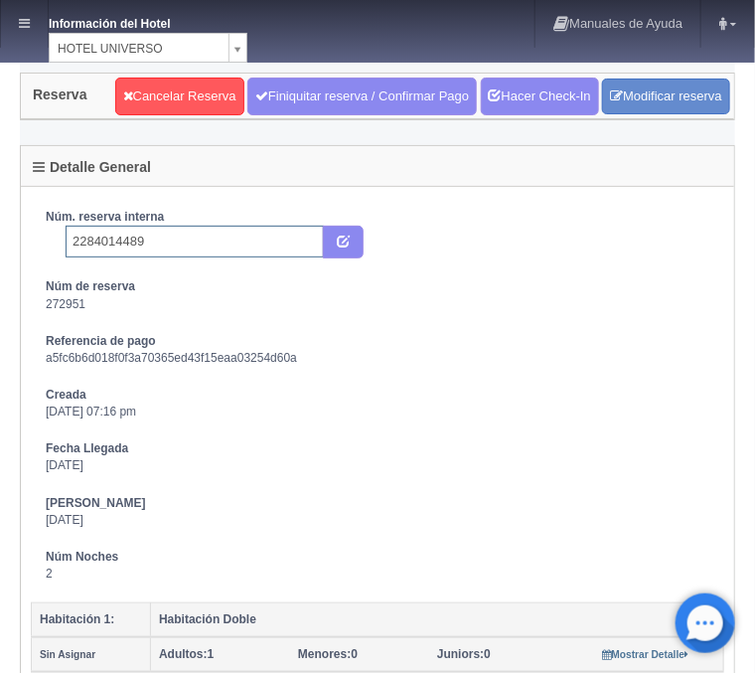
click at [171, 235] on input "2284014489" at bounding box center [195, 242] width 258 height 32
type input "2284014489 Expedia"
click at [334, 228] on button "submit" at bounding box center [343, 243] width 41 height 34
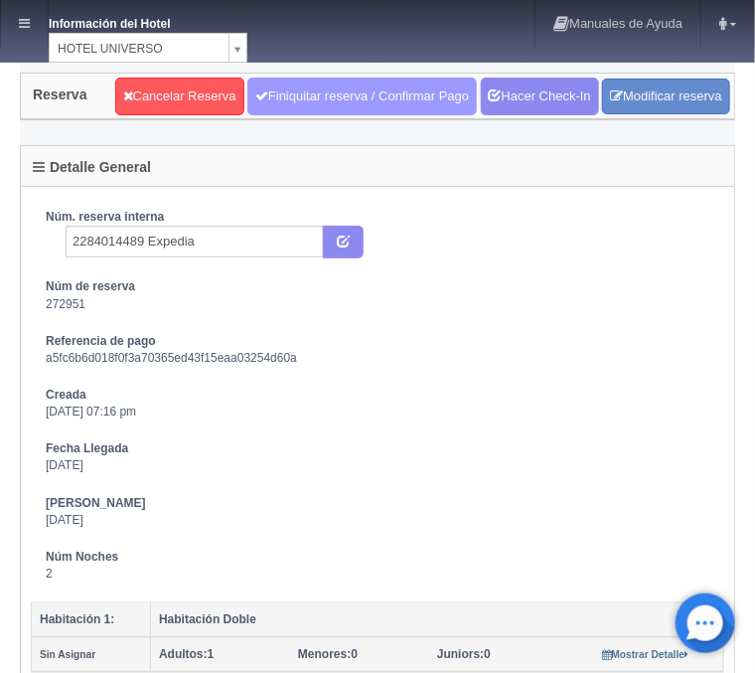
click at [379, 103] on link "Finiquitar reserva / Confirmar Pago" at bounding box center [361, 96] width 229 height 38
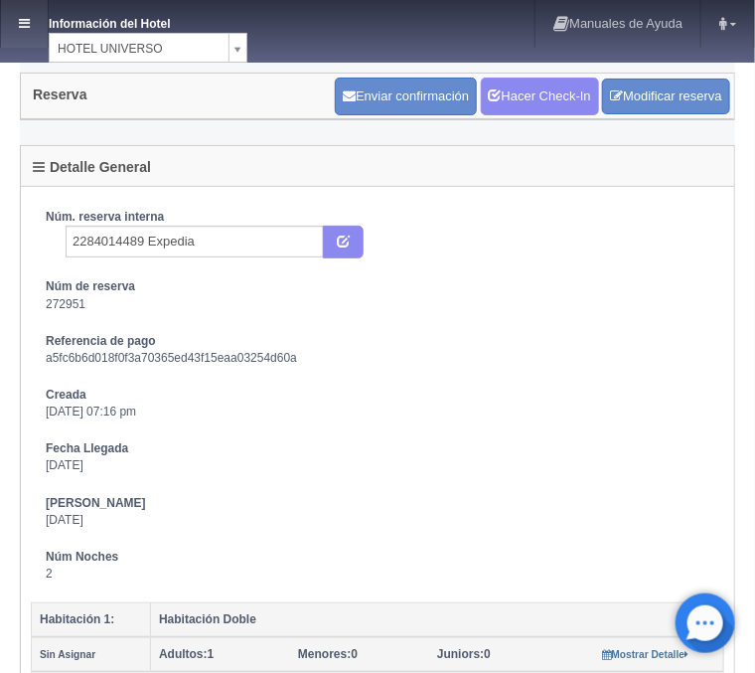
click at [38, 22] on link at bounding box center [24, 24] width 47 height 48
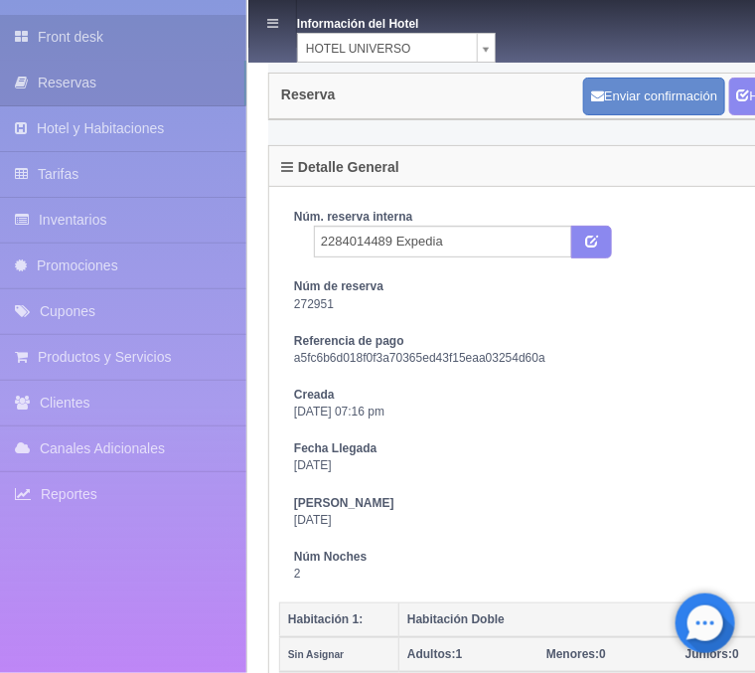
click at [106, 38] on link "Front desk" at bounding box center [123, 37] width 246 height 45
